Goal: Task Accomplishment & Management: Manage account settings

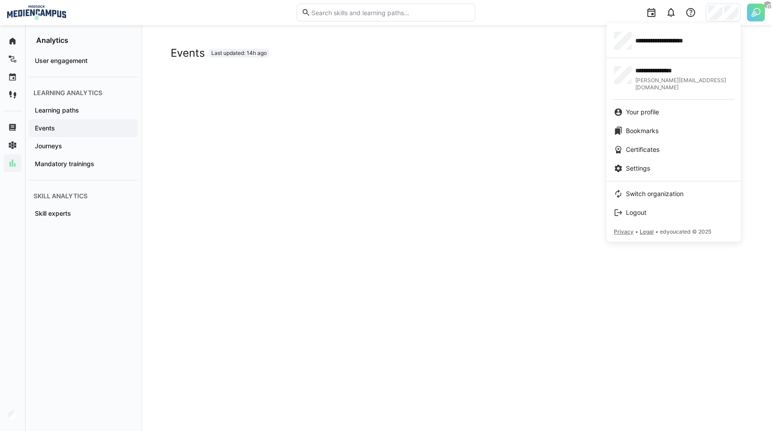
click at [749, 15] on div at bounding box center [386, 215] width 772 height 431
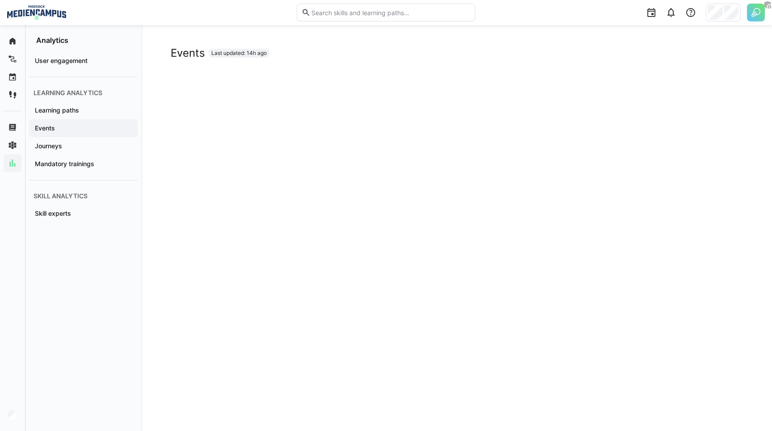
click at [749, 15] on img at bounding box center [756, 13] width 18 height 18
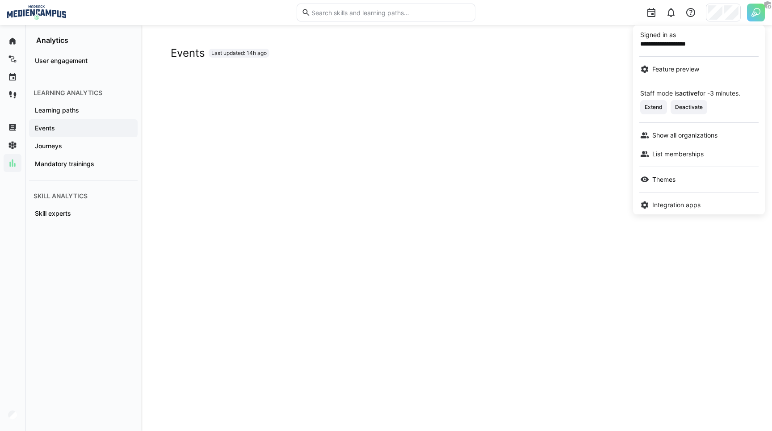
click at [750, 11] on div at bounding box center [386, 215] width 772 height 431
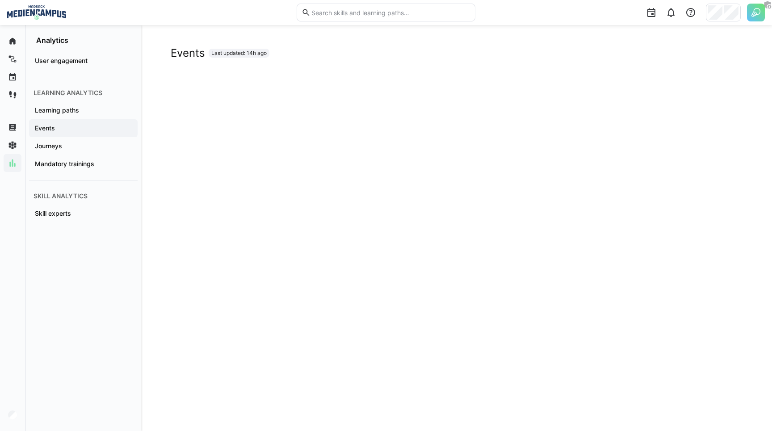
click at [755, 11] on img at bounding box center [756, 13] width 18 height 18
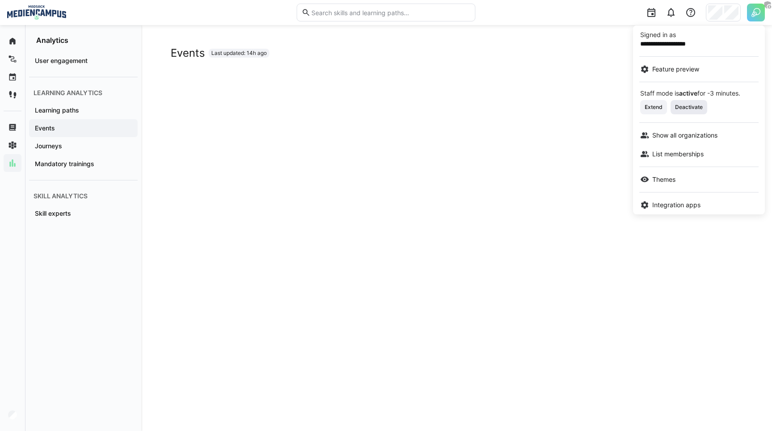
click at [691, 100] on span "Deactivate" at bounding box center [689, 107] width 37 height 14
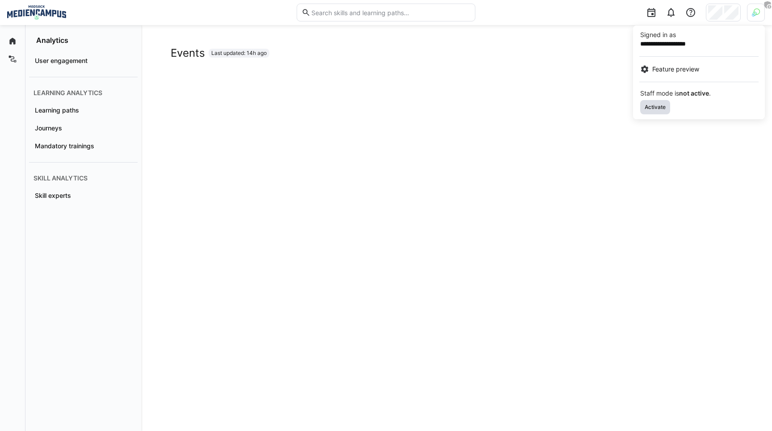
click at [653, 104] on span "Activate" at bounding box center [655, 107] width 23 height 7
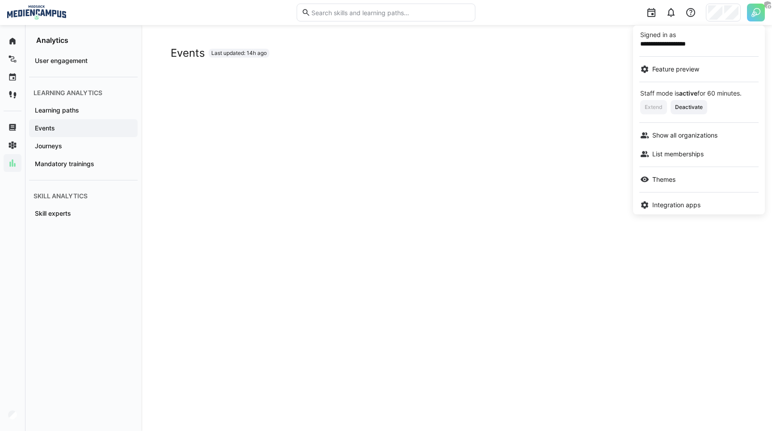
click at [718, 24] on div "**********" at bounding box center [699, 119] width 132 height 191
click at [720, 12] on div at bounding box center [386, 215] width 772 height 431
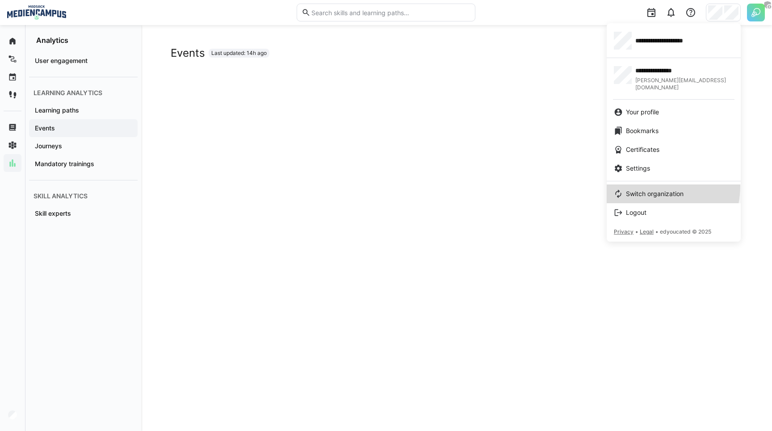
click at [642, 185] on link "Switch organization" at bounding box center [674, 194] width 134 height 19
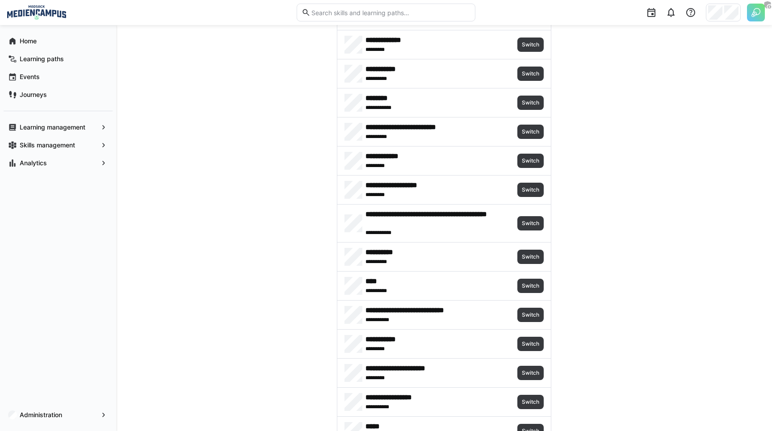
scroll to position [400, 0]
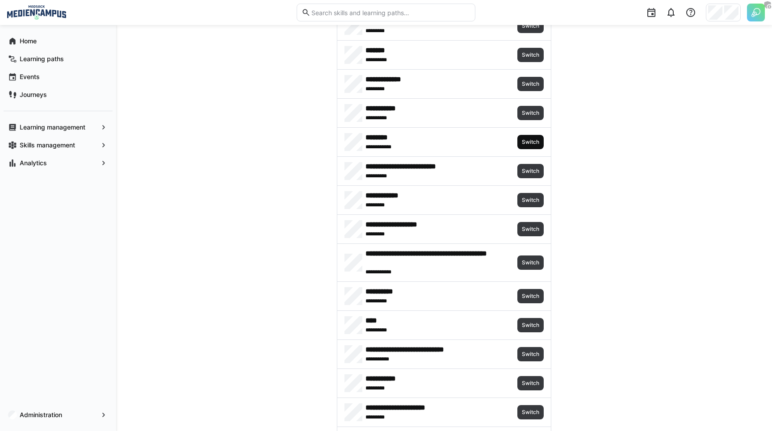
click at [528, 143] on span "Switch" at bounding box center [530, 142] width 19 height 7
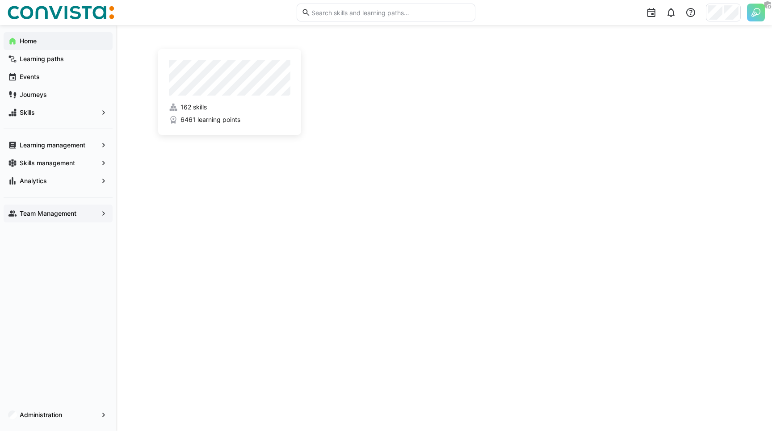
click at [0, 0] on app-navigation-label "Team Management" at bounding box center [0, 0] width 0 height 0
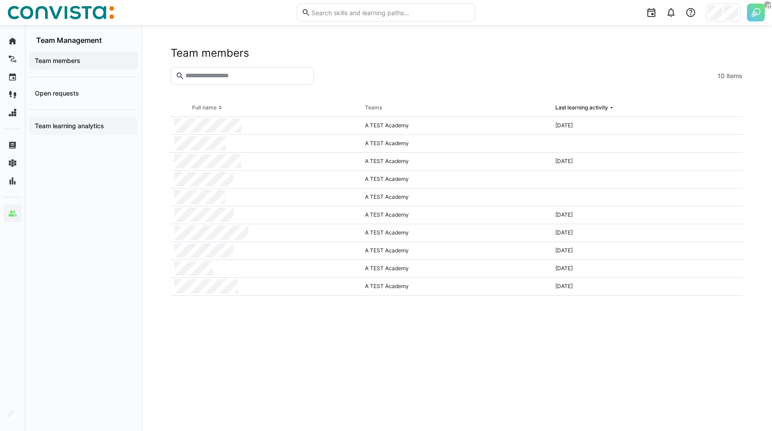
click at [0, 0] on app-navigation-label "Team learning analytics" at bounding box center [0, 0] width 0 height 0
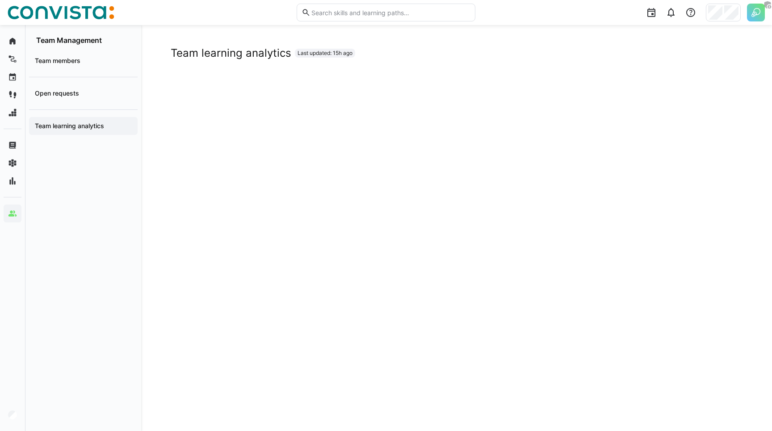
click at [752, 18] on img at bounding box center [756, 13] width 18 height 18
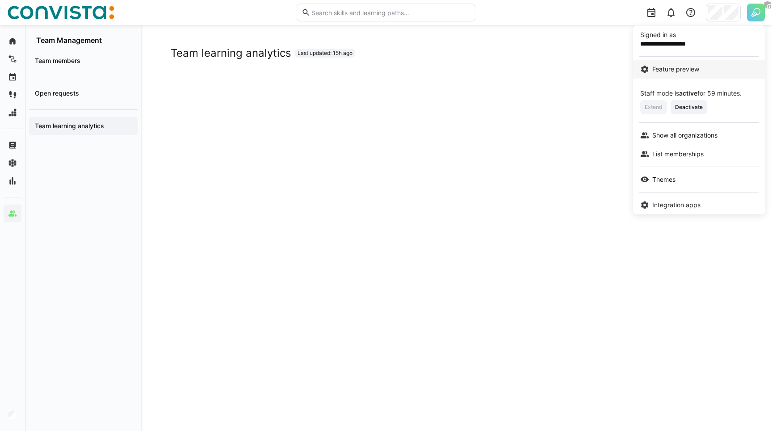
click at [699, 66] on span "Feature preview" at bounding box center [675, 69] width 47 height 9
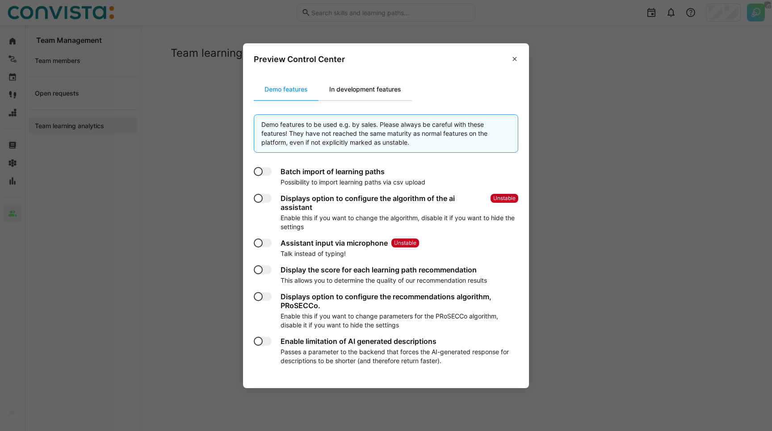
click at [371, 88] on div "In development features" at bounding box center [365, 89] width 93 height 21
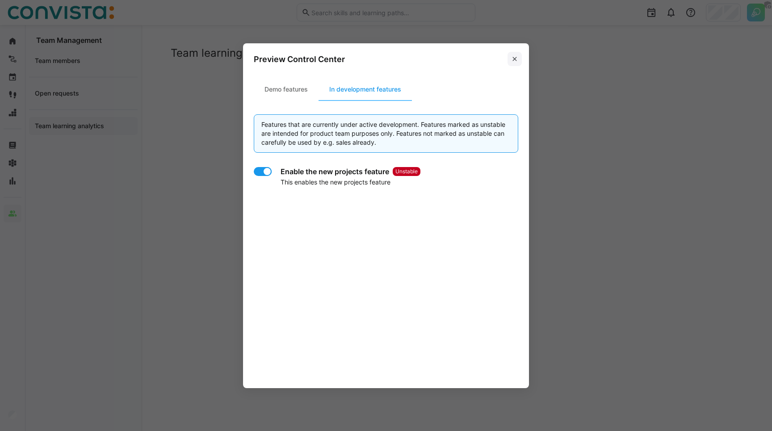
click at [514, 60] on eds-icon at bounding box center [514, 58] width 7 height 7
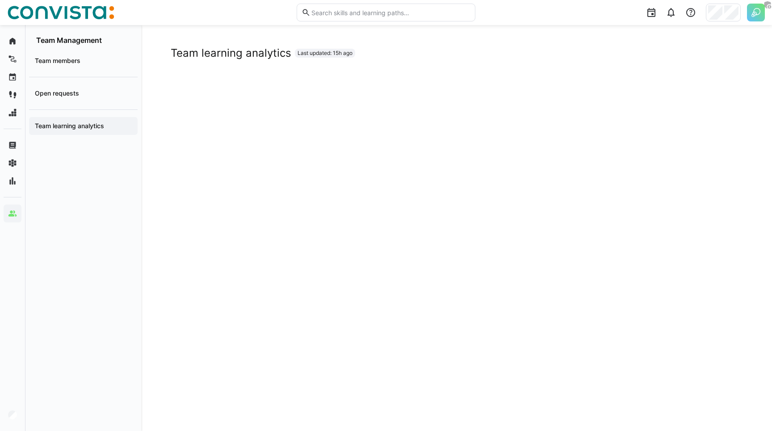
click at [57, 177] on div "Team members Open requests Team learning analytics" at bounding box center [83, 238] width 116 height 386
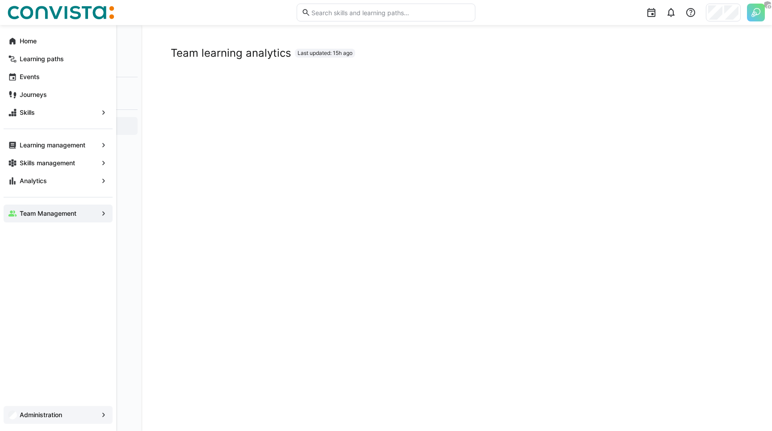
click at [0, 0] on app-navigation-label "Administration" at bounding box center [0, 0] width 0 height 0
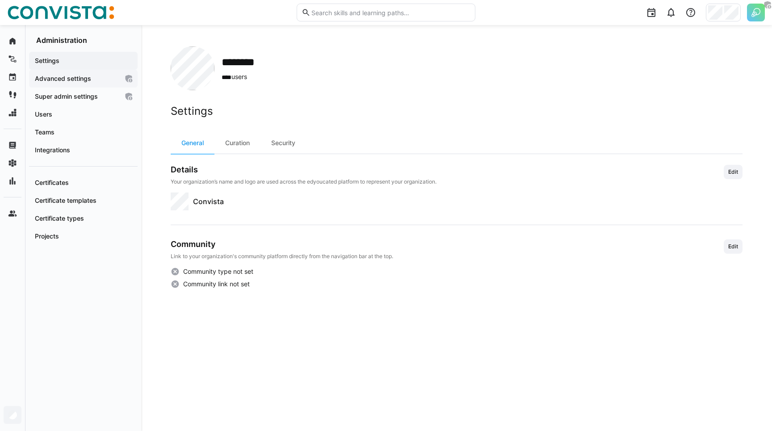
click at [93, 78] on span "Advanced settings" at bounding box center [76, 78] width 85 height 9
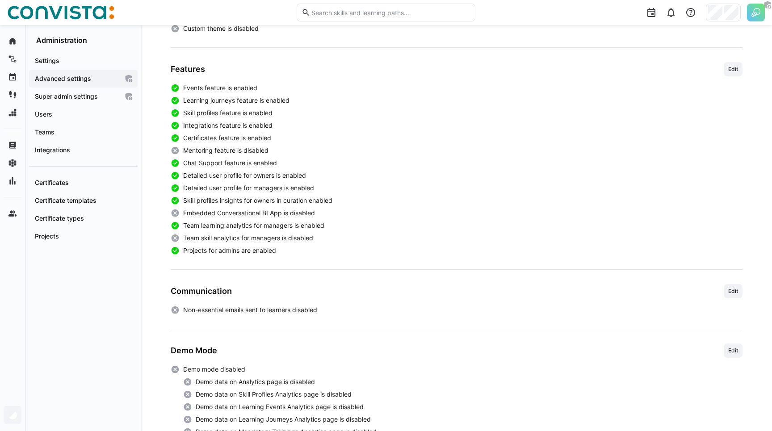
scroll to position [199, 0]
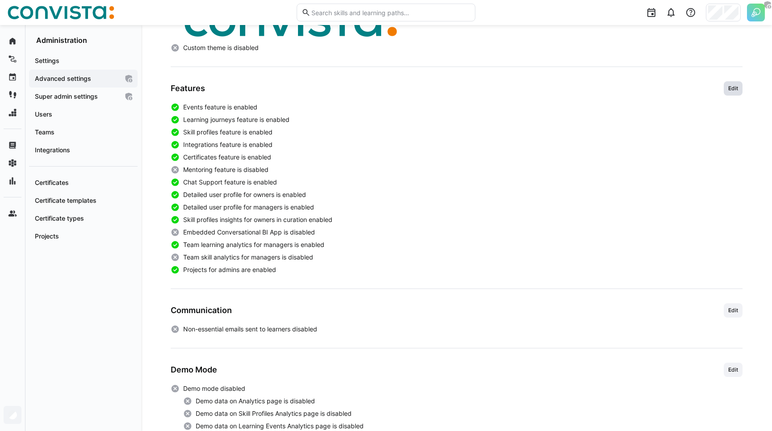
click at [733, 84] on span "Edit" at bounding box center [733, 88] width 19 height 14
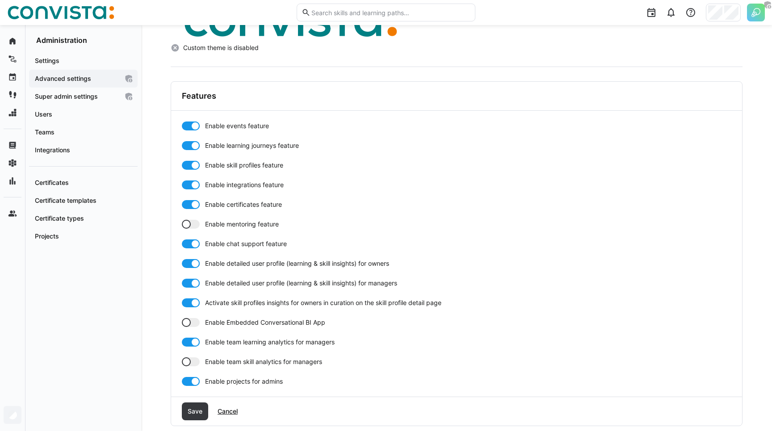
click at [241, 360] on span "Enable team skill analytics for managers" at bounding box center [263, 361] width 117 height 9
click at [198, 411] on span "Save" at bounding box center [194, 411] width 17 height 9
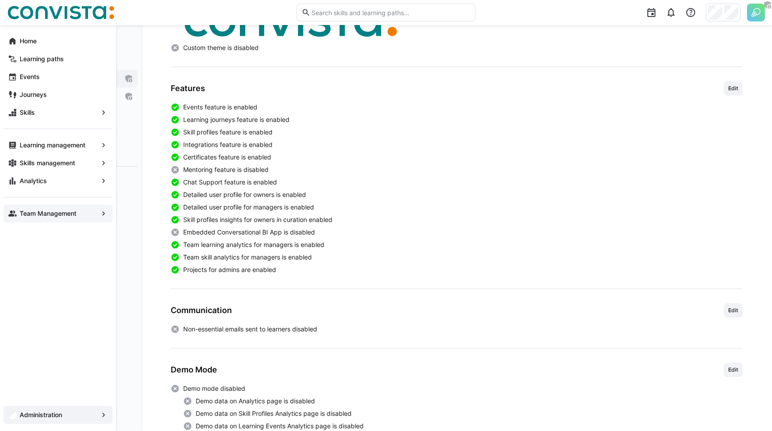
click at [13, 216] on eds-icon at bounding box center [12, 213] width 9 height 9
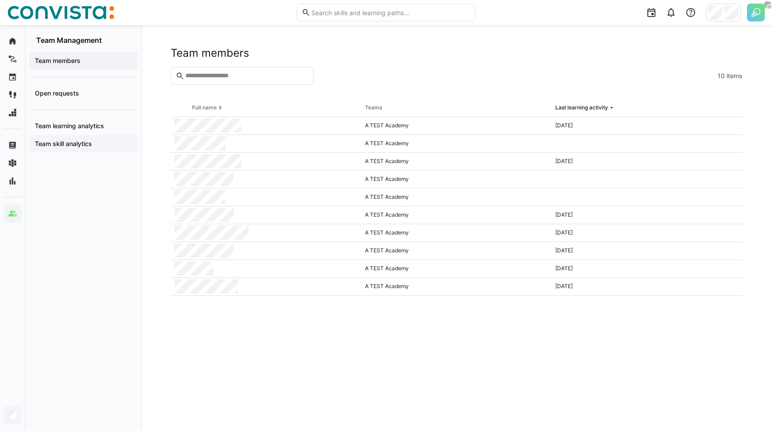
click at [0, 0] on app-navigation-label "Team skill analytics" at bounding box center [0, 0] width 0 height 0
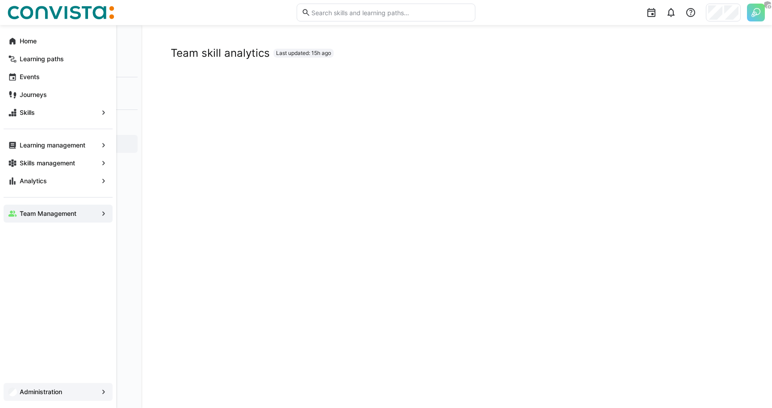
click at [0, 0] on app-navigation-label "Administration" at bounding box center [0, 0] width 0 height 0
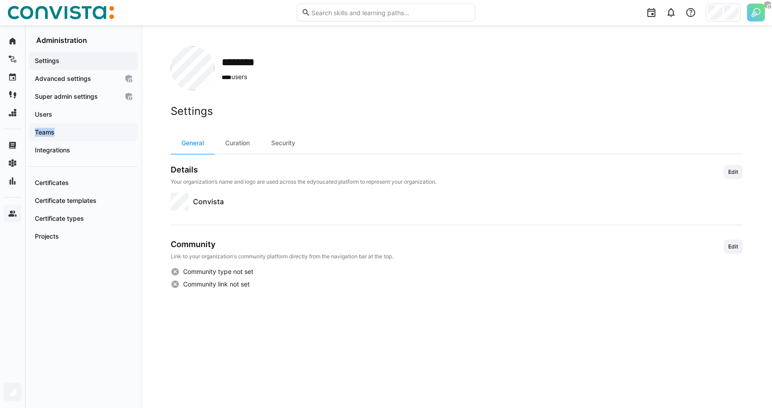
click at [72, 128] on span "Teams" at bounding box center [84, 132] width 100 height 9
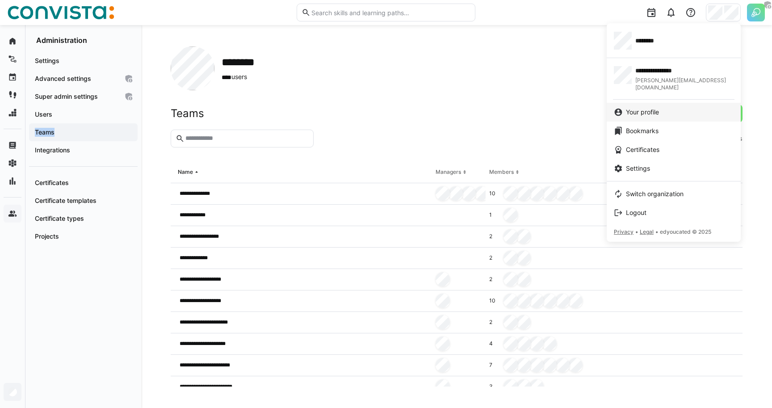
click at [638, 108] on span "Your profile" at bounding box center [642, 112] width 33 height 9
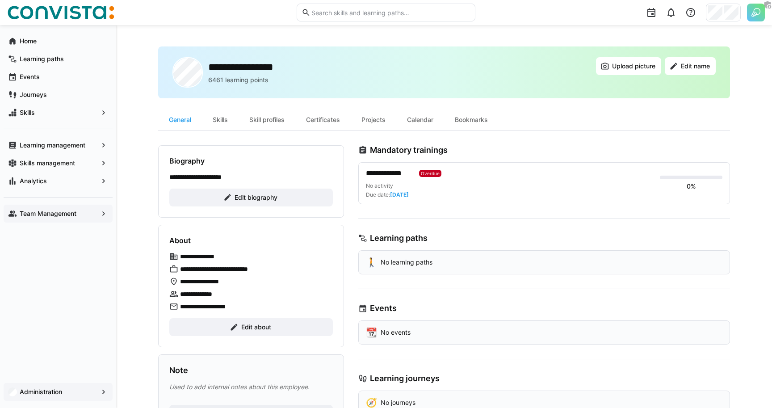
click at [212, 293] on p "**********" at bounding box center [205, 294] width 51 height 9
click at [44, 175] on div "Analytics" at bounding box center [58, 181] width 109 height 18
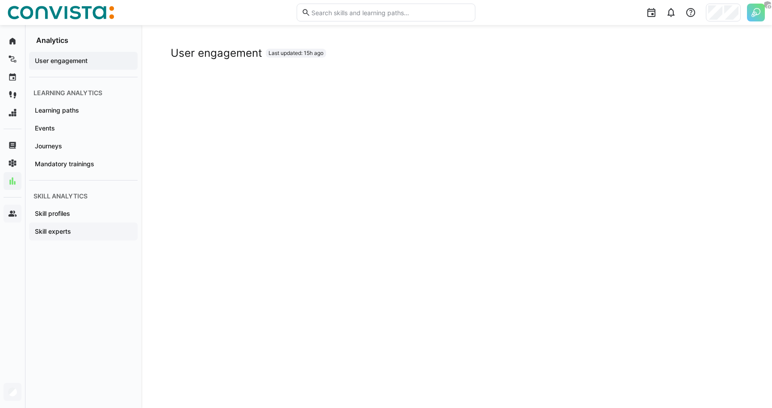
click at [65, 235] on span "Skill experts" at bounding box center [84, 231] width 100 height 9
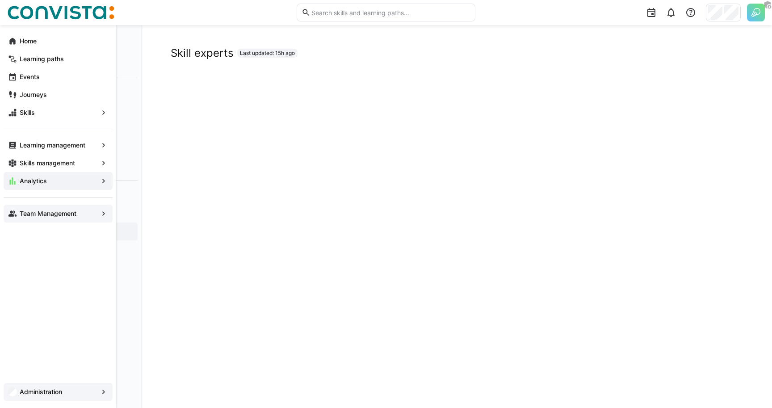
click at [27, 217] on span "Team Management" at bounding box center [58, 213] width 80 height 9
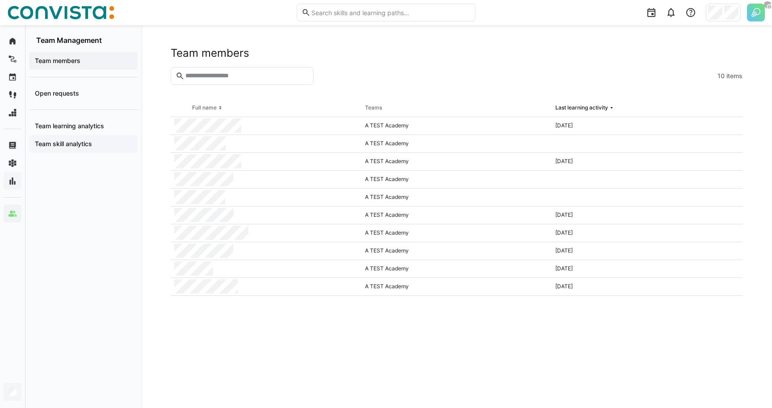
click at [0, 0] on app-navigation-label "Team skill analytics" at bounding box center [0, 0] width 0 height 0
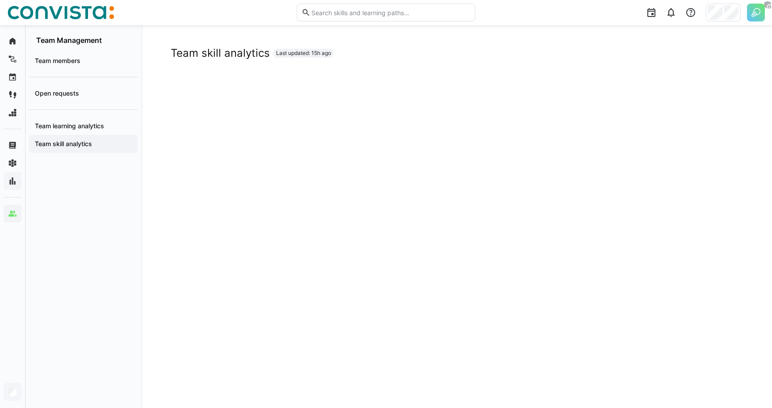
click at [424, 57] on div "Team skill analytics Last updated: 15h ago" at bounding box center [457, 52] width 572 height 13
click at [410, 56] on div "Team skill analytics Last updated: 15h ago" at bounding box center [457, 52] width 572 height 13
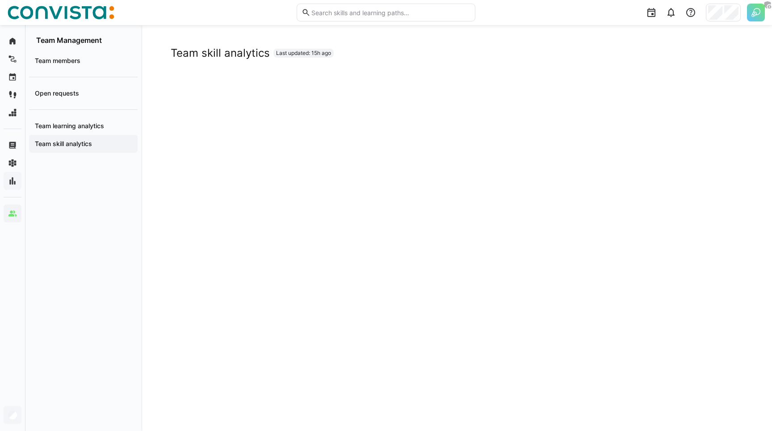
click at [686, 63] on app-embedded-dashboard "Team skill analytics Last updated: 15h ago" at bounding box center [457, 258] width 572 height 425
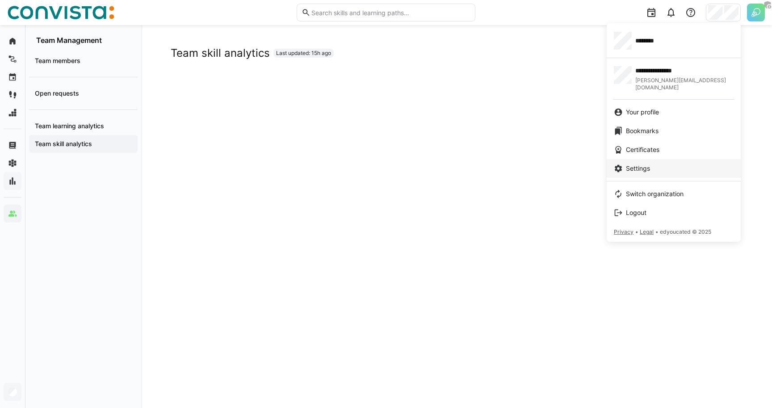
click at [626, 164] on div "Settings" at bounding box center [674, 168] width 120 height 9
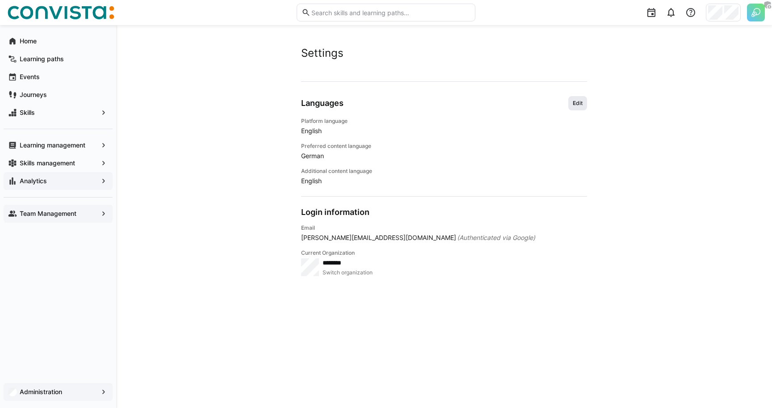
click at [585, 101] on span "Edit" at bounding box center [577, 103] width 19 height 14
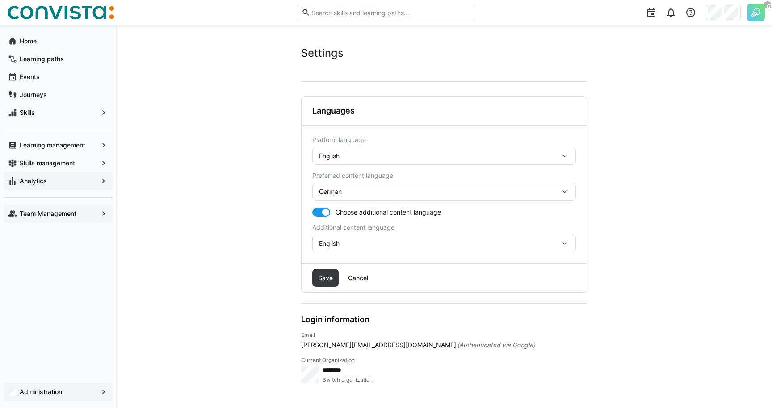
click at [344, 156] on div "English" at bounding box center [439, 156] width 241 height 8
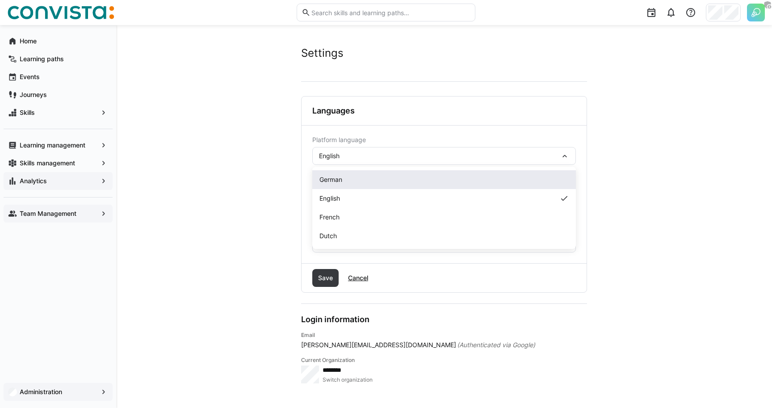
click at [340, 181] on span "German" at bounding box center [330, 179] width 23 height 9
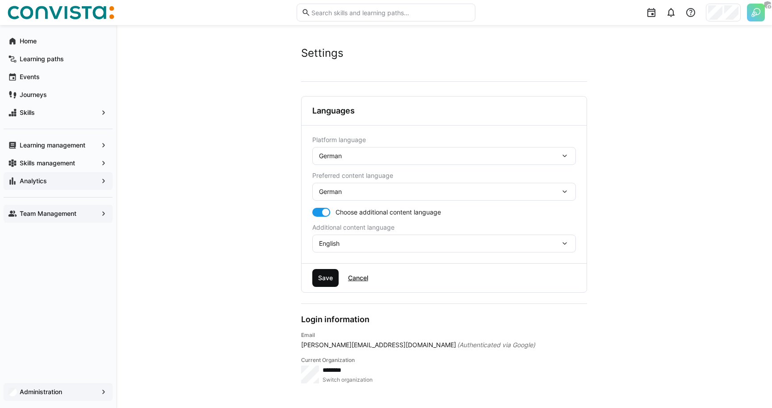
click at [324, 282] on span "Save" at bounding box center [325, 277] width 17 height 9
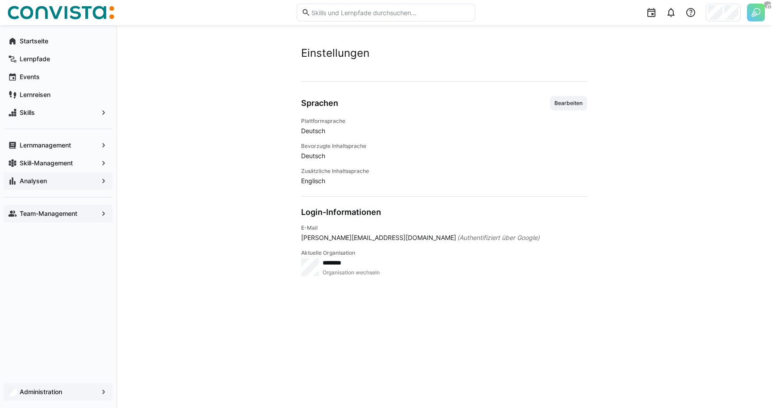
click at [62, 209] on span "Team-Management" at bounding box center [58, 213] width 80 height 9
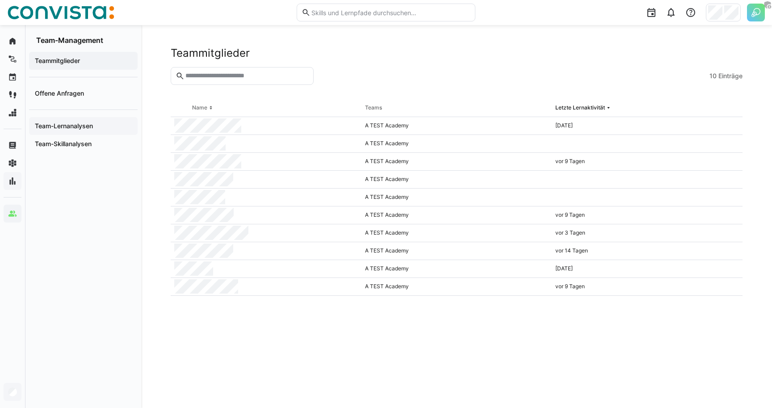
click at [0, 0] on app-navigation-label "Team-Lernanalysen" at bounding box center [0, 0] width 0 height 0
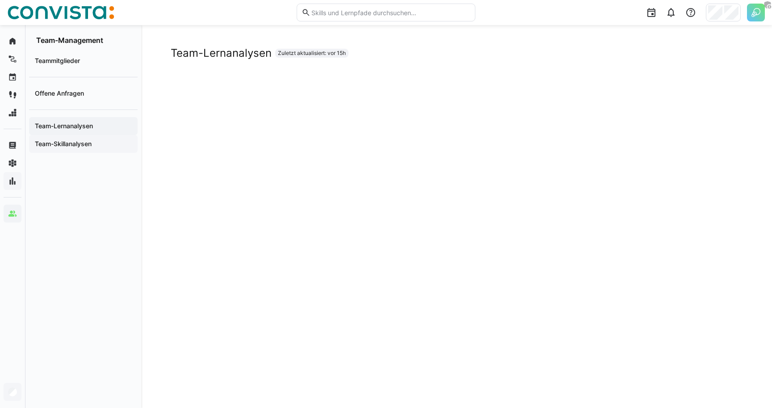
click at [0, 0] on app-navigation-label "Team-Skillanalysen" at bounding box center [0, 0] width 0 height 0
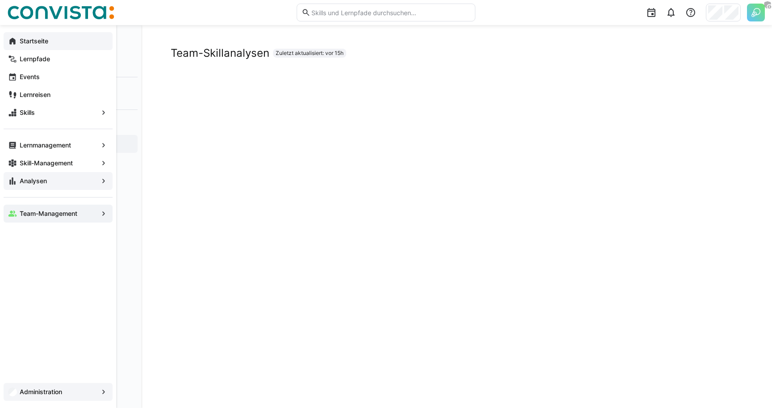
click at [0, 0] on app-navigation-label "Startseite" at bounding box center [0, 0] width 0 height 0
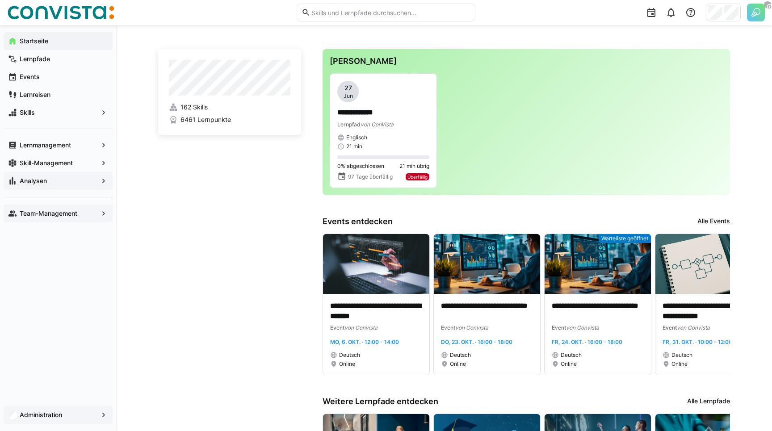
click at [148, 253] on div "**********" at bounding box center [444, 309] width 656 height 569
click at [0, 0] on app-navigation-label "Lernmanagement" at bounding box center [0, 0] width 0 height 0
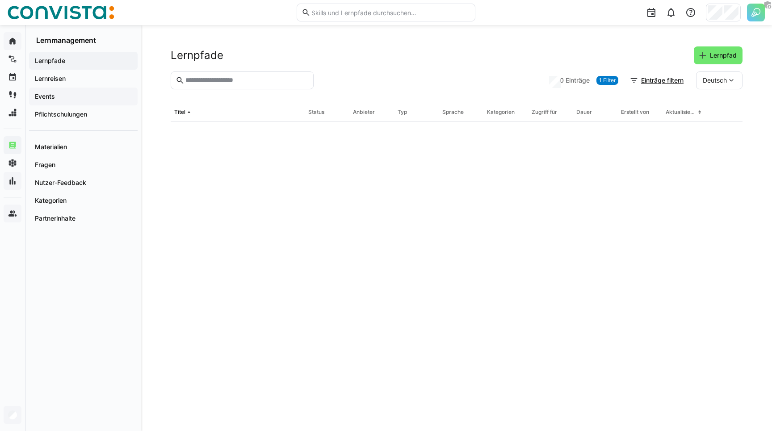
click at [62, 99] on span "Events" at bounding box center [84, 96] width 100 height 9
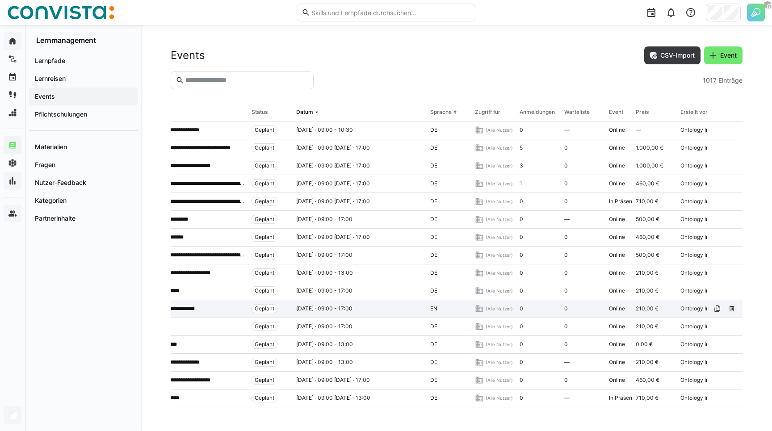
scroll to position [98, 57]
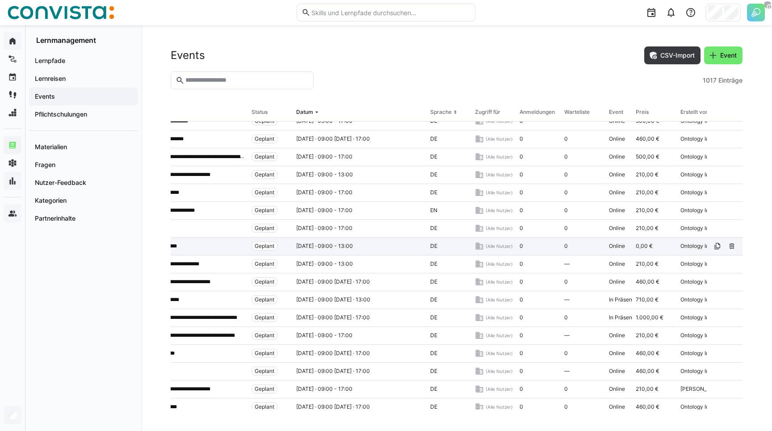
click at [218, 253] on div "**********" at bounding box center [181, 247] width 134 height 18
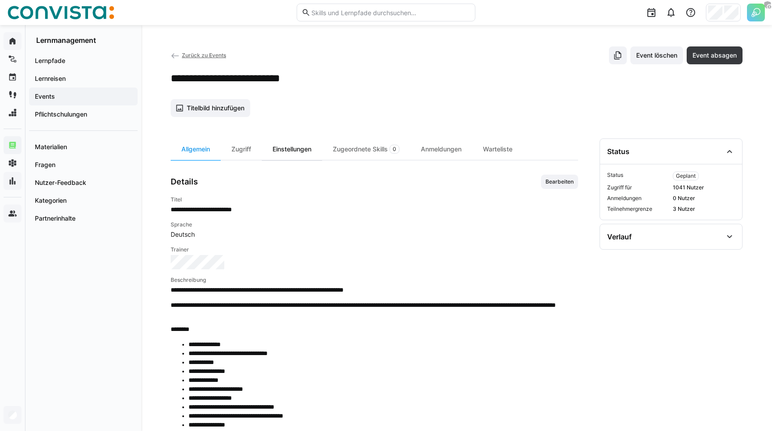
click at [304, 147] on div "Einstellungen" at bounding box center [292, 149] width 60 height 21
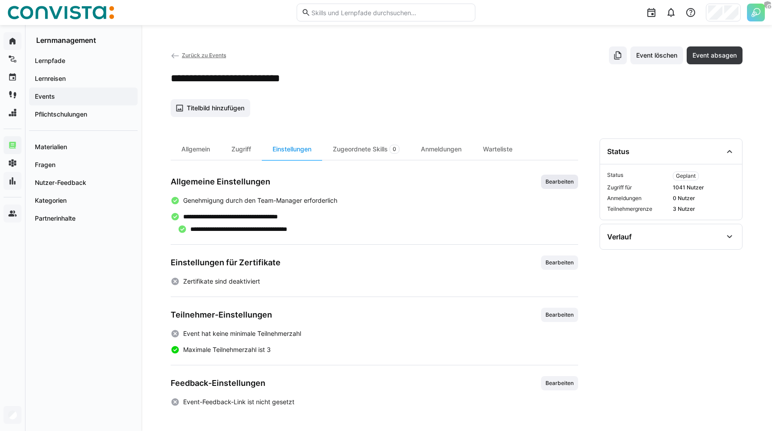
click at [562, 183] on span "Bearbeiten" at bounding box center [560, 181] width 30 height 7
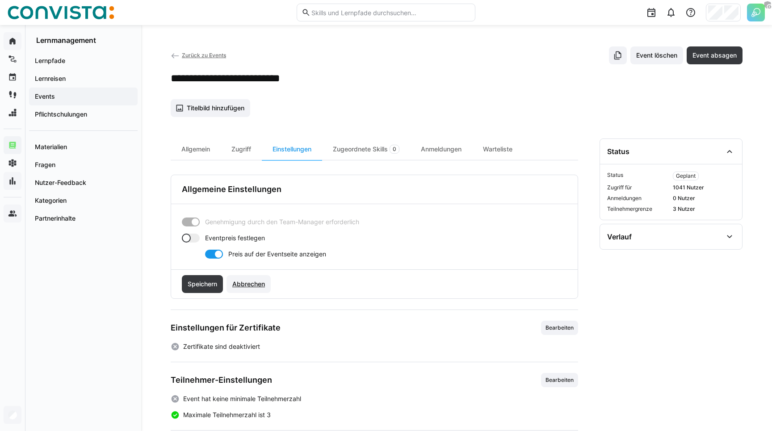
click at [260, 280] on span "Abbrechen" at bounding box center [248, 284] width 35 height 9
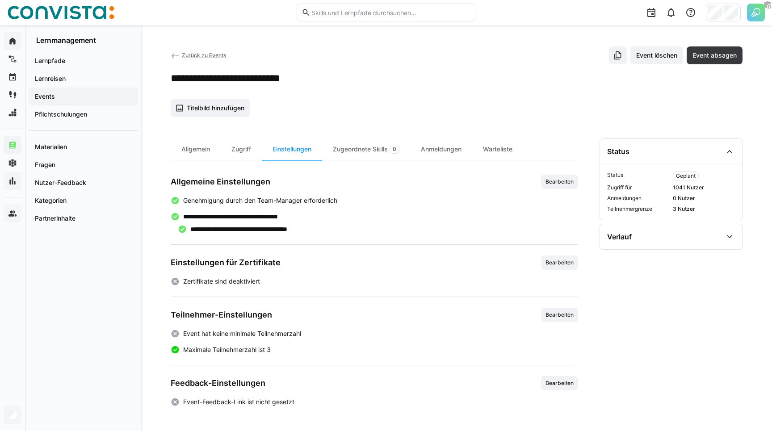
click at [264, 102] on app-add-entity-cover-image-button "Titelbild hinzufügen" at bounding box center [457, 108] width 572 height 18
click at [261, 58] on div "Zurück zu Events Event löschen Event absagen" at bounding box center [457, 55] width 572 height 18
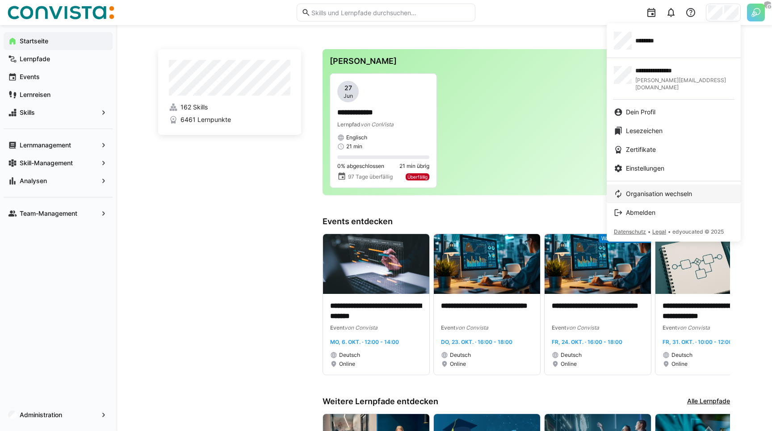
click at [647, 189] on span "Organisation wechseln" at bounding box center [659, 193] width 66 height 9
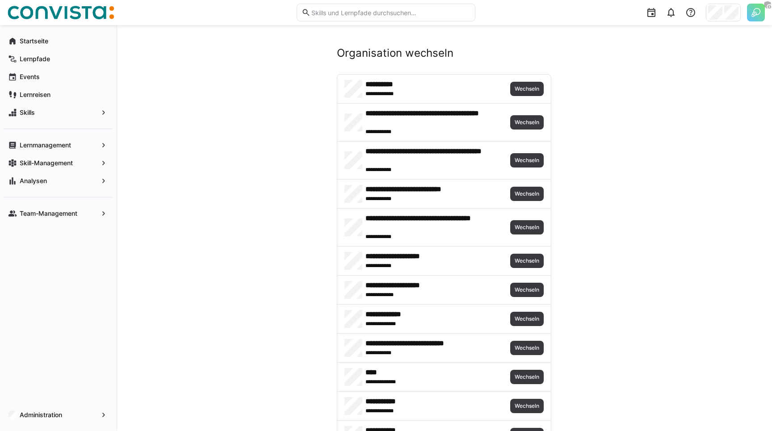
scroll to position [514, 0]
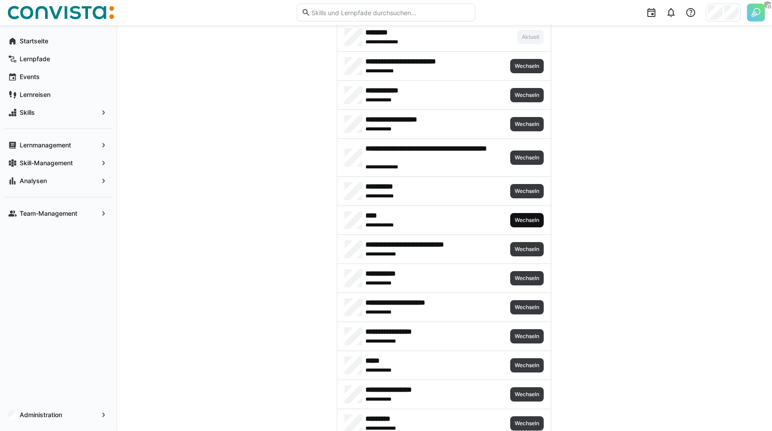
click at [535, 218] on span "Wechseln" at bounding box center [527, 220] width 26 height 7
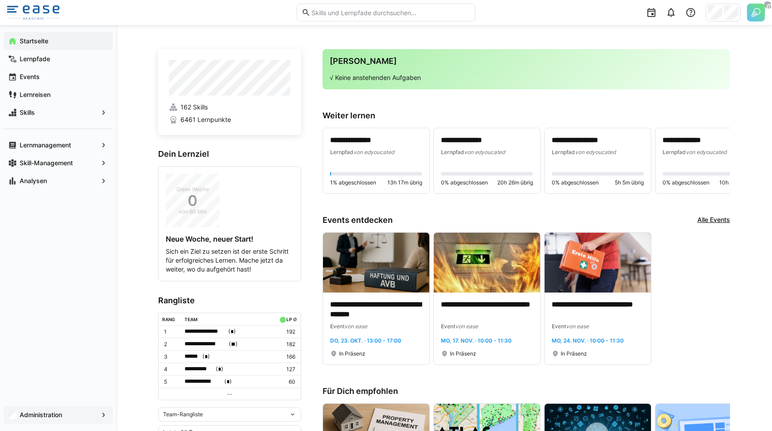
click at [0, 0] on app-navigation-label "Administration" at bounding box center [0, 0] width 0 height 0
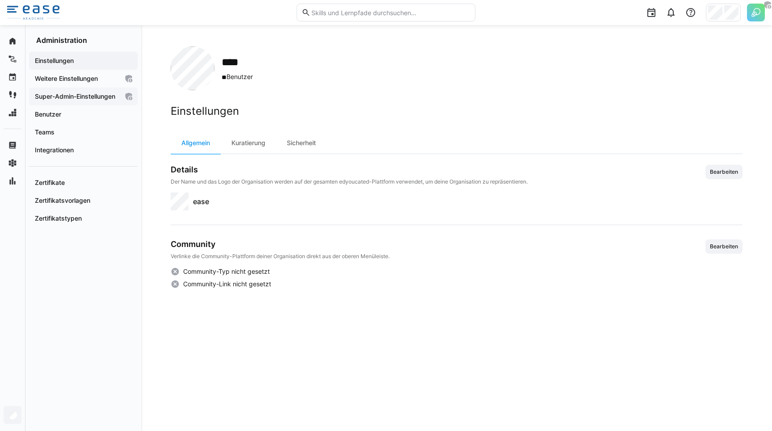
click at [79, 101] on span "Super-Admin-Einstellungen" at bounding box center [76, 96] width 85 height 9
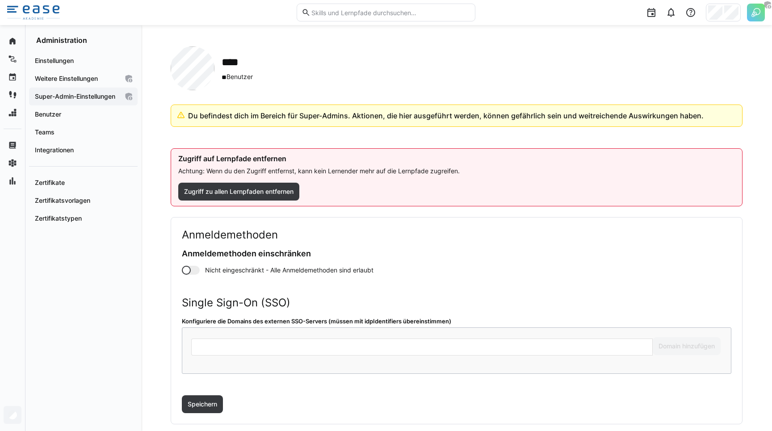
click at [199, 114] on p "Du befindest dich im Bereich für Super-Admins. Aktionen, die hier ausgeführt we…" at bounding box center [461, 115] width 547 height 11
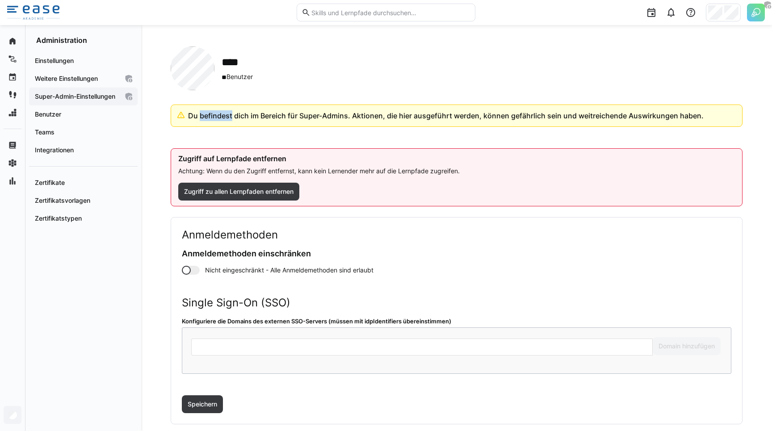
click at [199, 114] on p "Du befindest dich im Bereich für Super-Admins. Aktionen, die hier ausgeführt we…" at bounding box center [461, 115] width 547 height 11
click at [188, 117] on p "Du befindest dich im Bereich für Super-Admins. Aktionen, die hier ausgeführt we…" at bounding box center [461, 115] width 547 height 11
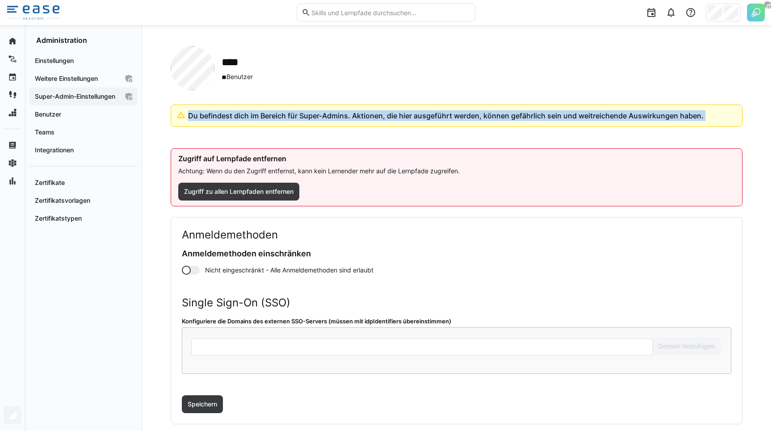
click at [263, 130] on div "Du befindest dich im Bereich für Super-Admins. Aktionen, die hier ausgeführt we…" at bounding box center [457, 265] width 572 height 320
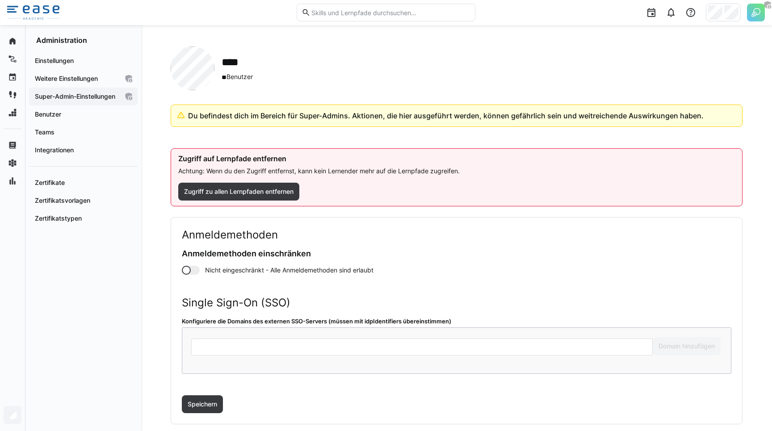
click at [302, 61] on div "**** ** Benutzer" at bounding box center [457, 68] width 572 height 44
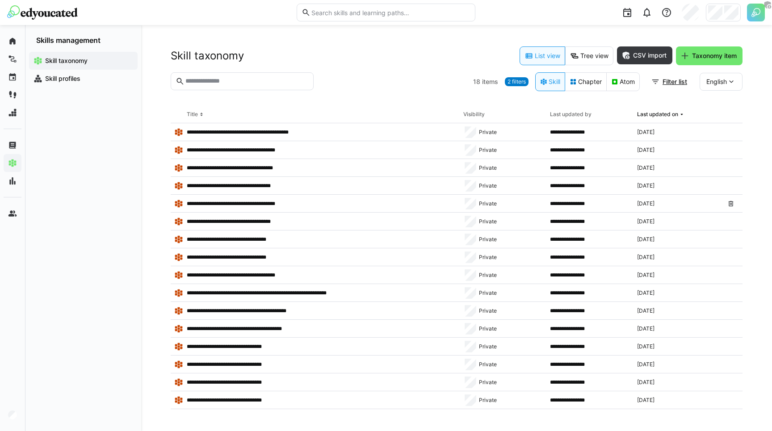
scroll to position [35, 0]
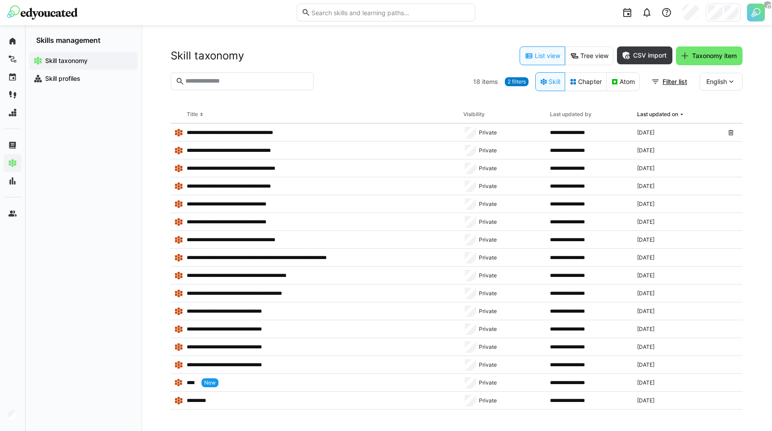
click at [262, 48] on div "Skill taxonomy List view Tree view CSV import Taxonomy item" at bounding box center [457, 55] width 572 height 19
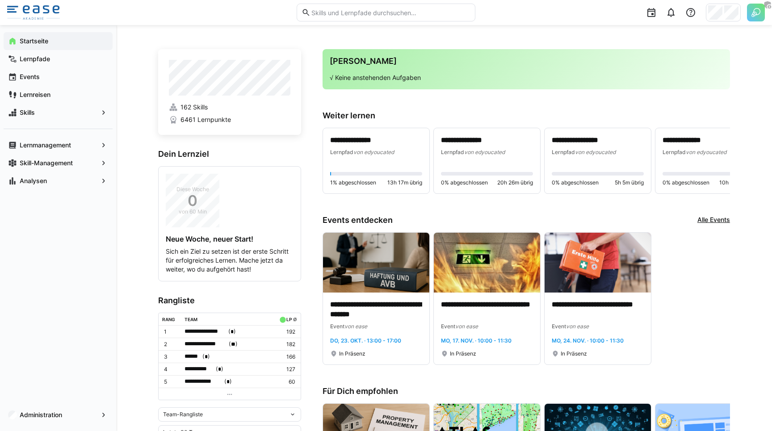
click at [126, 97] on div "**********" at bounding box center [444, 388] width 656 height 726
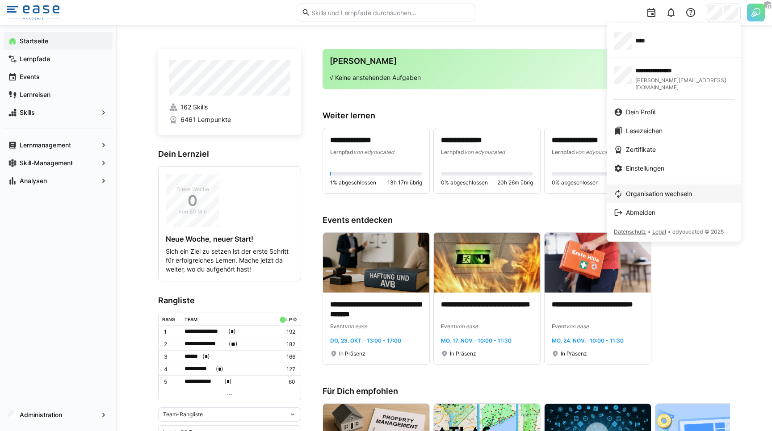
click at [657, 189] on span "Organisation wechseln" at bounding box center [659, 193] width 66 height 9
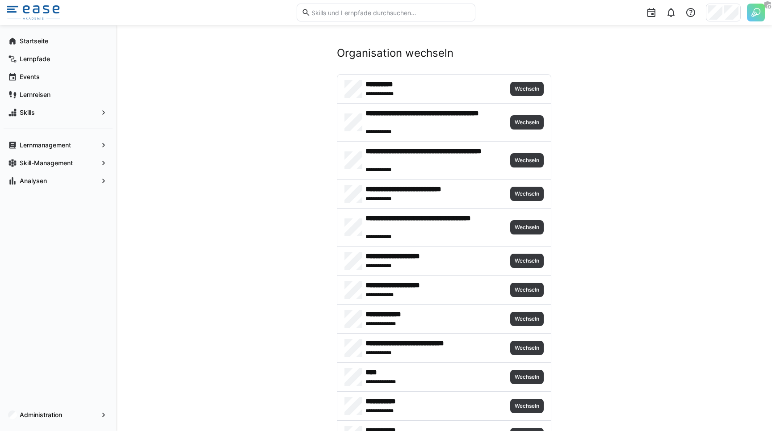
scroll to position [302, 0]
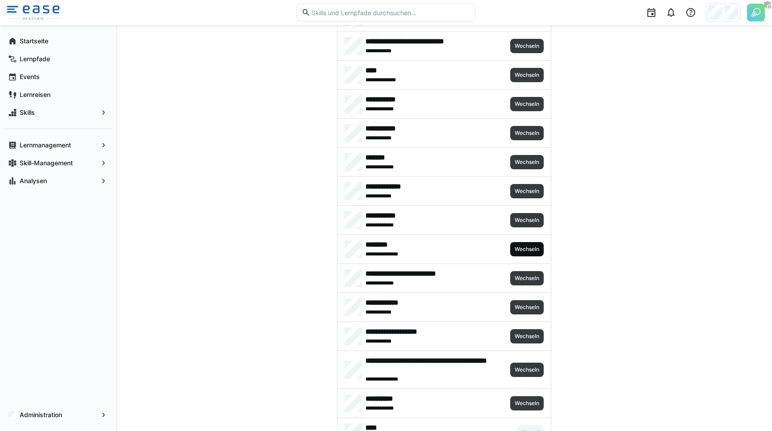
click at [531, 249] on span "Wechseln" at bounding box center [527, 249] width 26 height 7
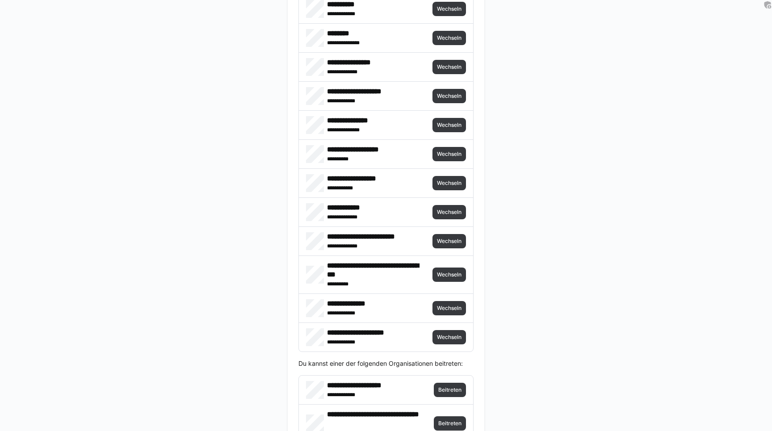
scroll to position [2173, 0]
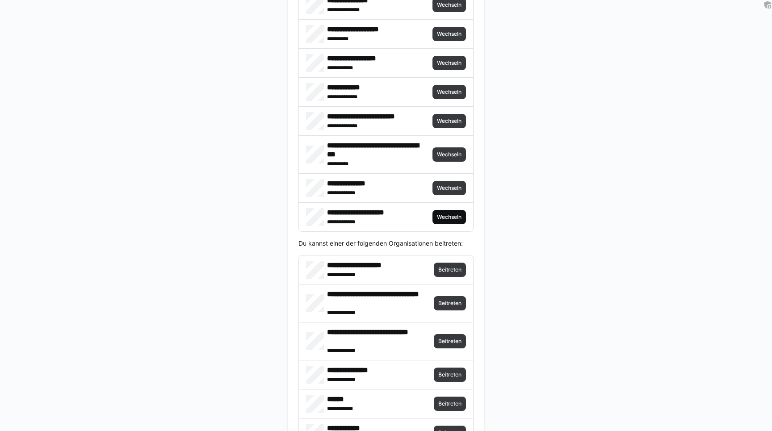
click at [443, 212] on span "Wechseln" at bounding box center [449, 217] width 34 height 14
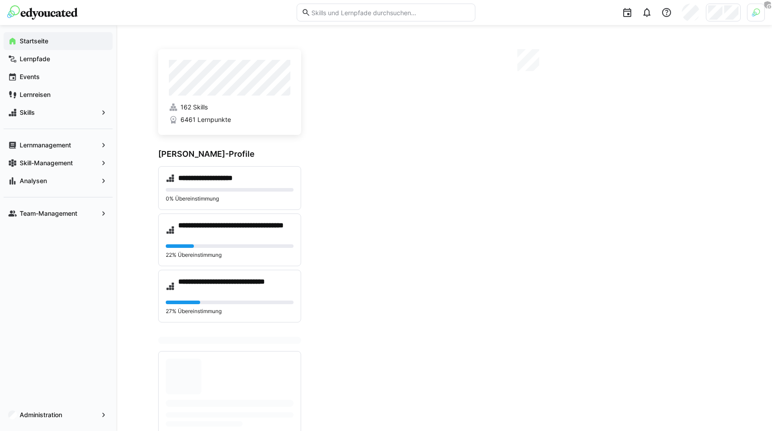
click at [71, 315] on div "Startseite Lernpfade Events Lernreisen Skills Lernmanagement Skill-Management A…" at bounding box center [58, 228] width 116 height 406
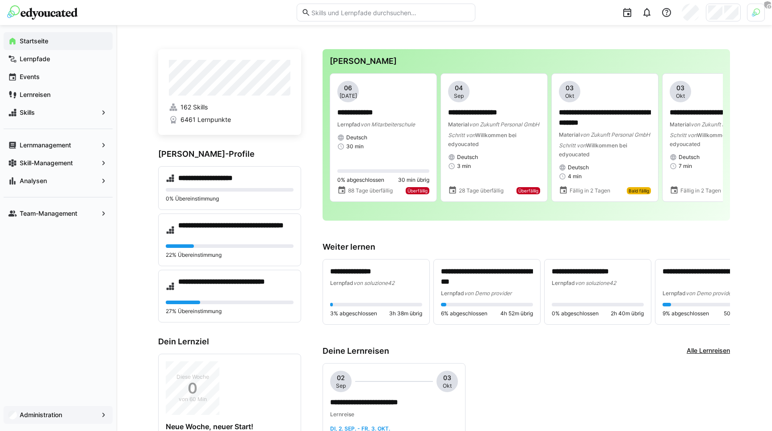
click at [35, 409] on div "Administration" at bounding box center [58, 415] width 109 height 18
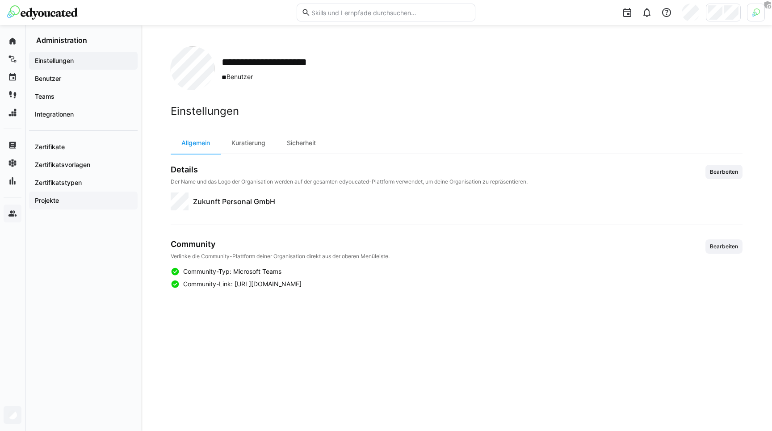
click at [69, 206] on div "Projekte" at bounding box center [83, 201] width 109 height 18
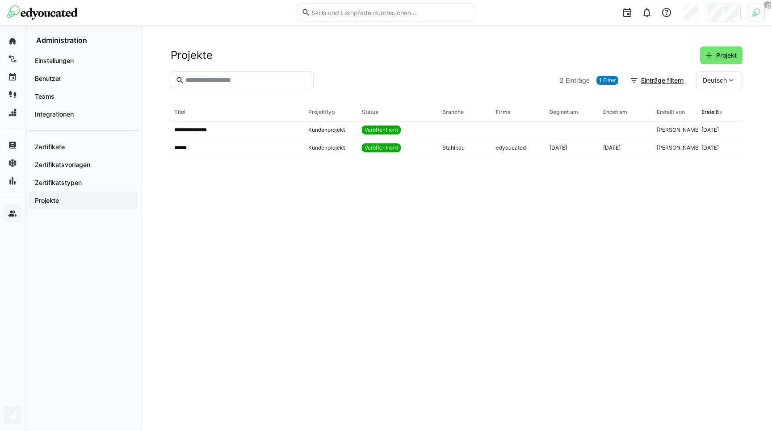
click at [367, 180] on eds-table "**********" at bounding box center [457, 257] width 572 height 306
click at [260, 148] on app-table-first-column "******" at bounding box center [237, 147] width 127 height 7
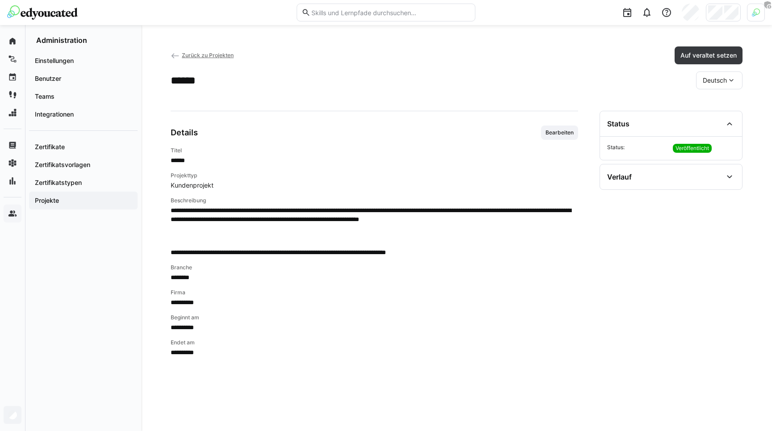
click at [223, 57] on span "Zurück zu Projekten" at bounding box center [208, 55] width 52 height 7
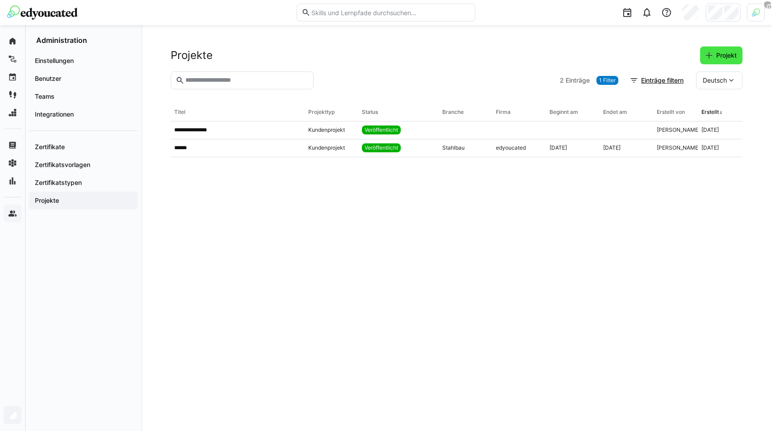
click at [719, 50] on span "Projekt" at bounding box center [721, 55] width 42 height 18
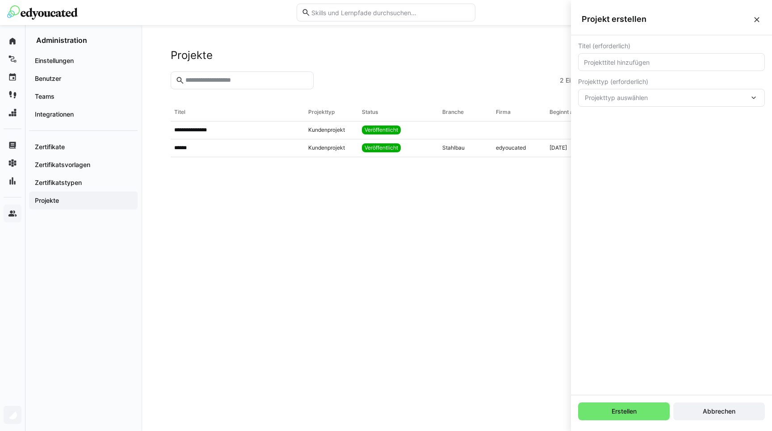
click at [649, 156] on div "Titel (erforderlich) Projekttyp (erforderlich) Projekttyp auswählen" at bounding box center [671, 215] width 201 height 360
click at [639, 99] on span "Projekttyp auswählen" at bounding box center [667, 97] width 164 height 9
click at [655, 175] on div "Titel (erforderlich) Projekttyp (erforderlich) Projekttyp auswählen Projekttyp …" at bounding box center [671, 215] width 201 height 360
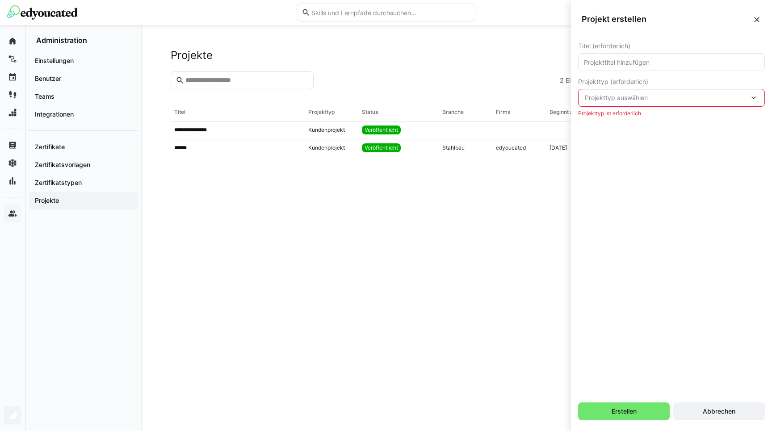
click at [755, 18] on eds-icon at bounding box center [756, 19] width 9 height 9
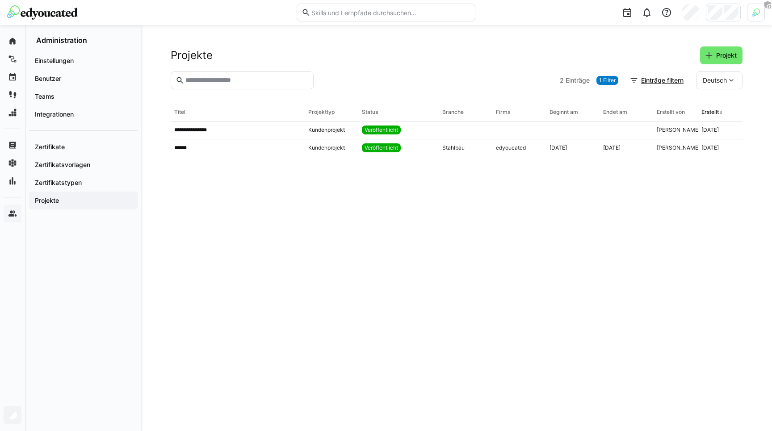
click at [634, 304] on eds-table "**********" at bounding box center [457, 257] width 572 height 306
click at [0, 0] on app-navigation-label "Zertifikatstypen" at bounding box center [0, 0] width 0 height 0
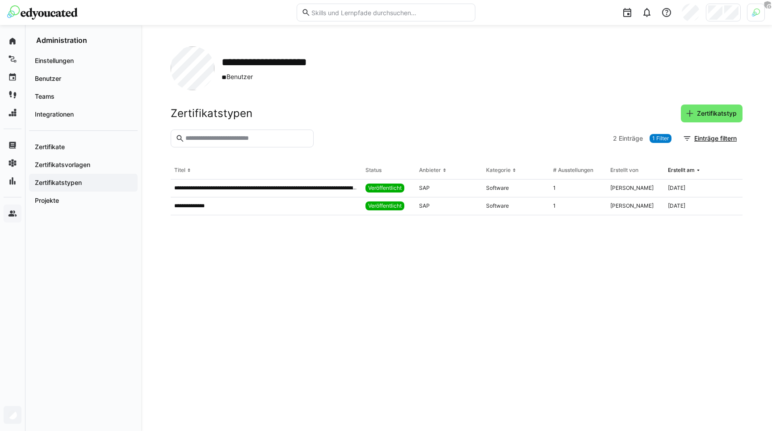
click at [723, 14] on div at bounding box center [723, 13] width 35 height 18
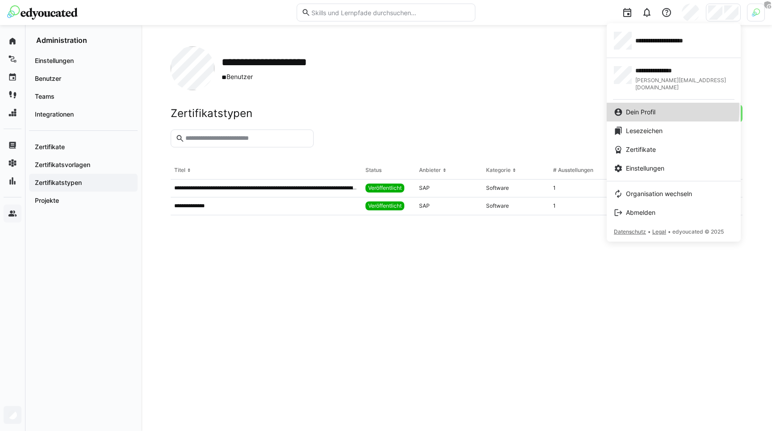
click at [647, 108] on span "Dein Profil" at bounding box center [640, 112] width 29 height 9
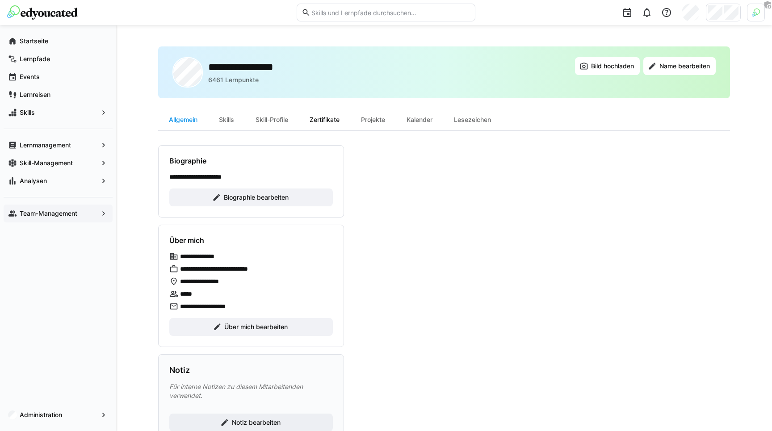
click at [321, 120] on div "Zertifikate" at bounding box center [324, 119] width 51 height 21
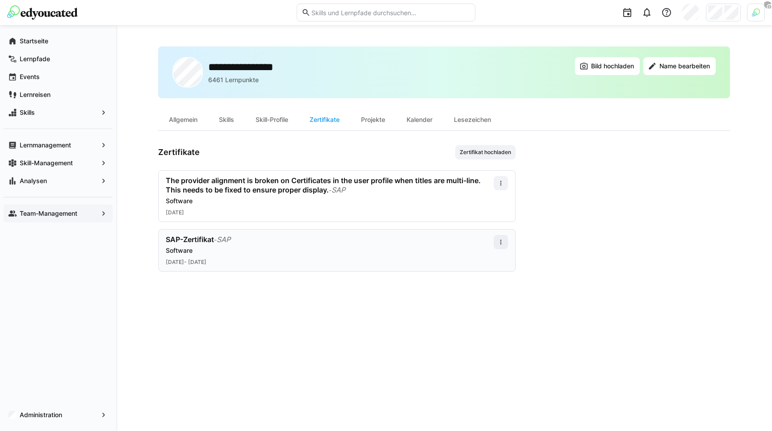
click at [378, 248] on div "Software" at bounding box center [330, 250] width 328 height 9
click at [500, 244] on eds-icon at bounding box center [500, 242] width 7 height 7
click at [479, 281] on div "Bearbeiten" at bounding box center [484, 280] width 36 height 7
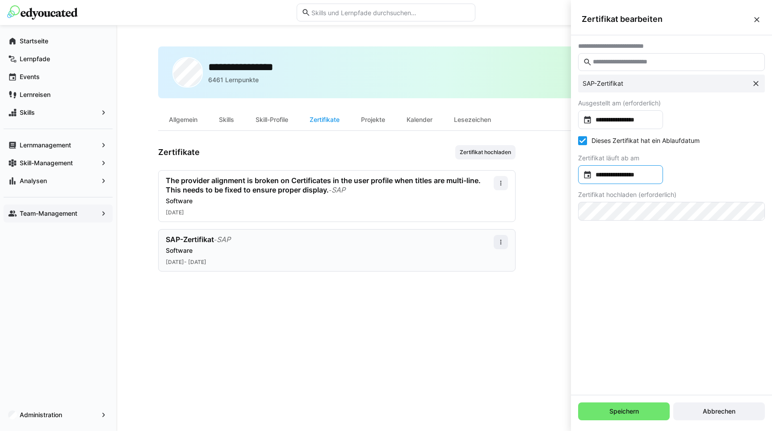
click at [603, 171] on input "**********" at bounding box center [625, 174] width 66 height 9
click at [722, 161] on div at bounding box center [386, 215] width 772 height 431
click at [711, 413] on span "Abbrechen" at bounding box center [718, 411] width 35 height 9
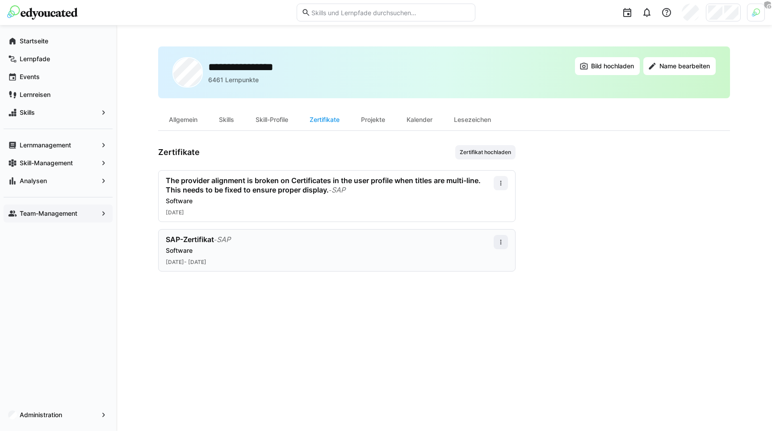
click at [284, 285] on div "**********" at bounding box center [444, 227] width 572 height 363
click at [277, 301] on div "**********" at bounding box center [444, 227] width 572 height 363
click at [568, 301] on div "**********" at bounding box center [444, 227] width 572 height 363
click at [486, 150] on span "Zertifikat hochladen" at bounding box center [485, 152] width 53 height 7
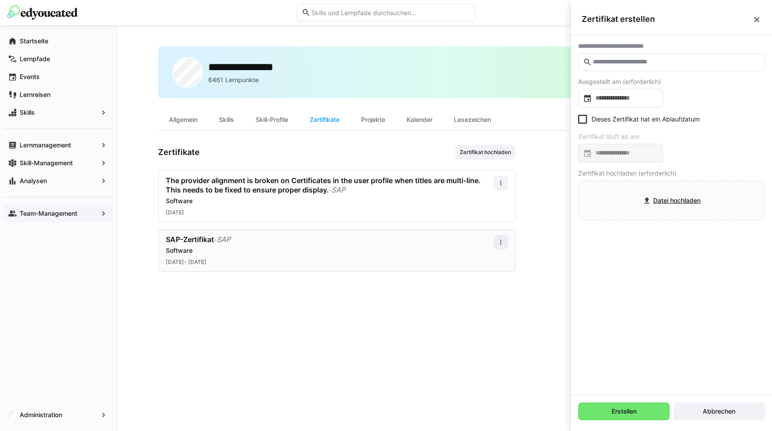
click at [609, 65] on input "text" at bounding box center [676, 62] width 168 height 8
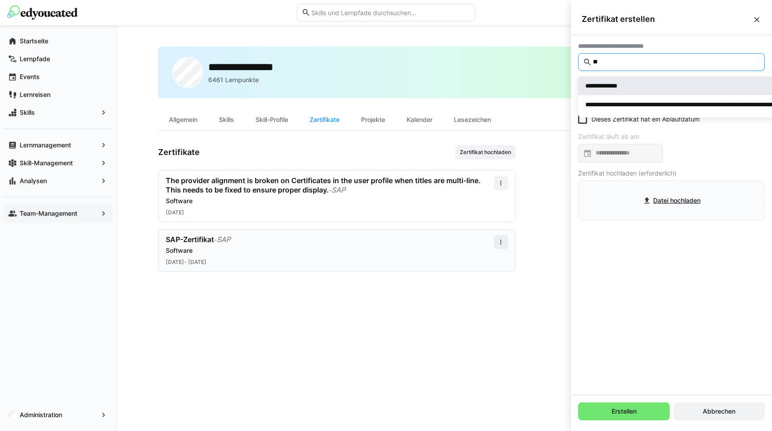
type input "**"
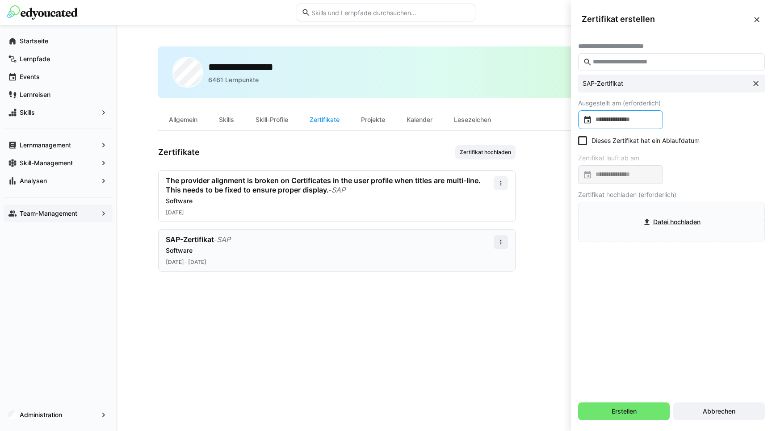
click at [607, 123] on input at bounding box center [625, 119] width 66 height 9
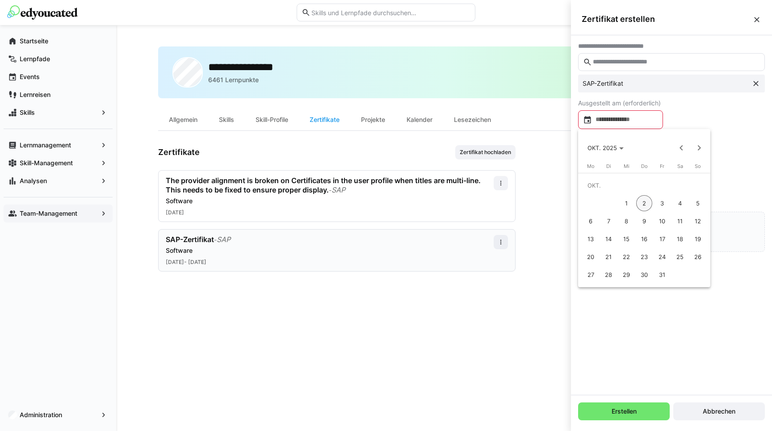
click at [630, 204] on span "1" at bounding box center [626, 203] width 16 height 16
type input "**********"
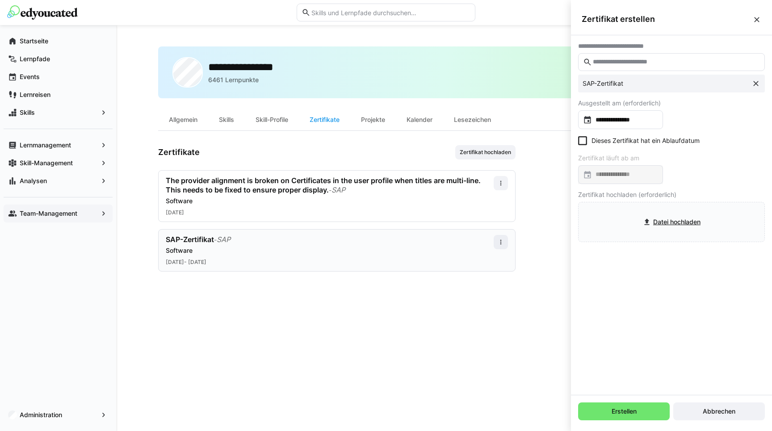
click at [583, 139] on icon at bounding box center [582, 140] width 9 height 9
click at [604, 172] on input at bounding box center [625, 174] width 66 height 9
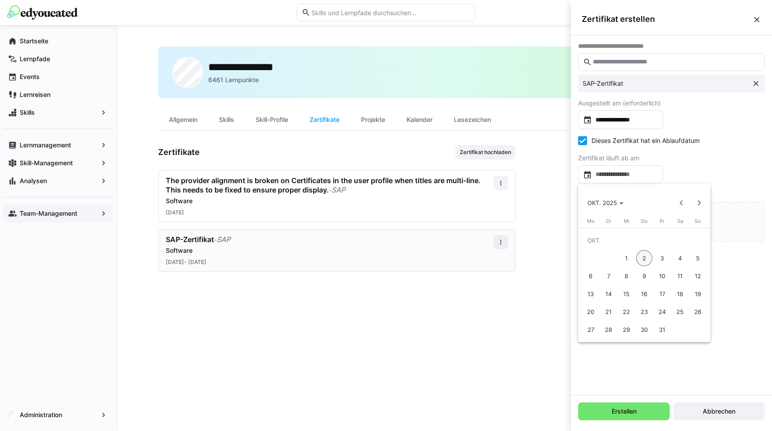
click at [629, 259] on span "1" at bounding box center [626, 258] width 16 height 16
type input "**********"
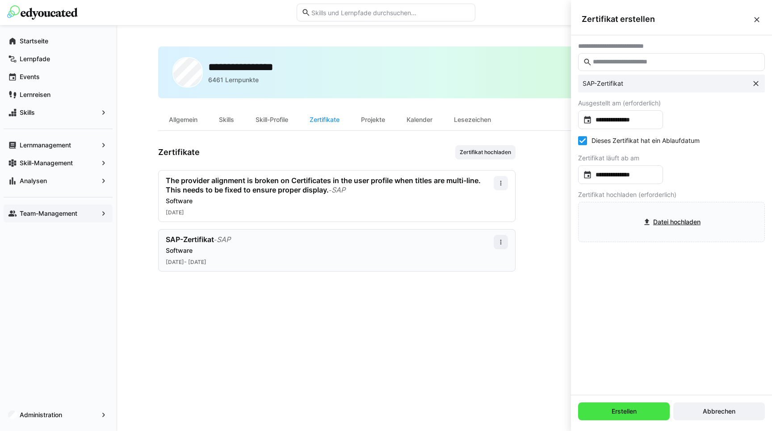
click at [617, 412] on span "Erstellen" at bounding box center [624, 411] width 28 height 9
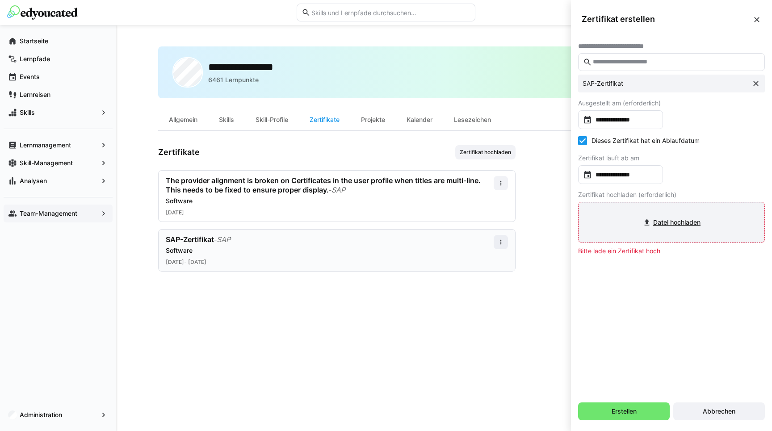
click at [652, 228] on input "file" at bounding box center [671, 222] width 185 height 39
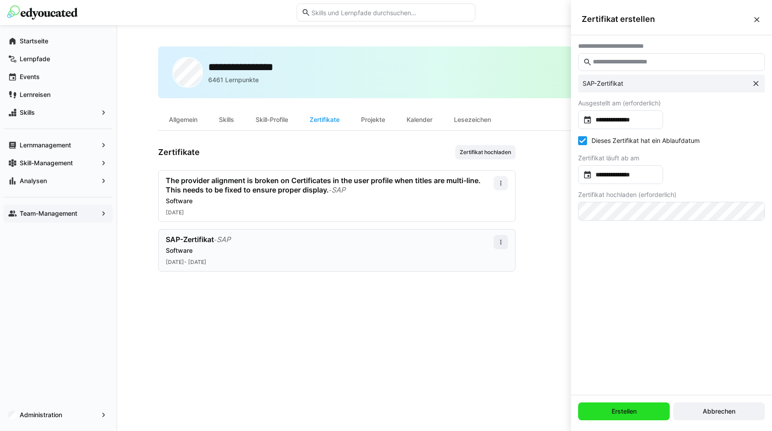
click at [614, 409] on span "Erstellen" at bounding box center [624, 411] width 28 height 9
click at [625, 413] on span "Erstellen" at bounding box center [624, 411] width 28 height 9
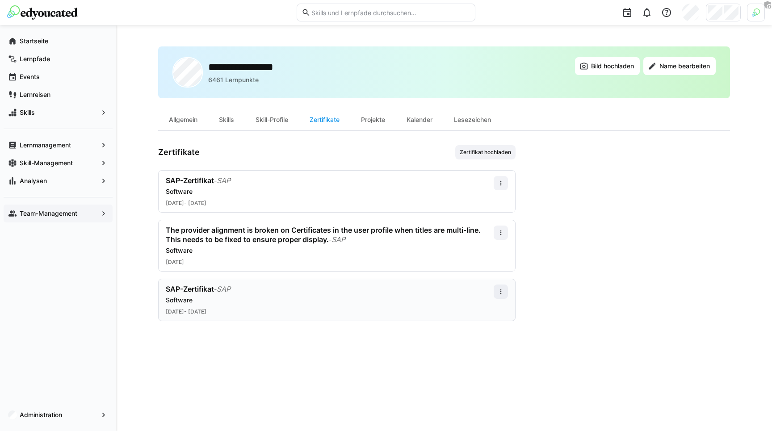
click at [425, 391] on div "**********" at bounding box center [444, 227] width 572 height 363
click at [582, 194] on app-user-profile-inner-container "Zertifikate Zertifikat hochladen SAP-Zertifikat - SAP Software 01.10.2025 - 01.…" at bounding box center [444, 233] width 572 height 176
click at [553, 183] on app-user-profile-inner-container "Zertifikate Zertifikat hochladen SAP-Zertifikat - SAP Software 01.10.2025 - 01.…" at bounding box center [444, 233] width 572 height 176
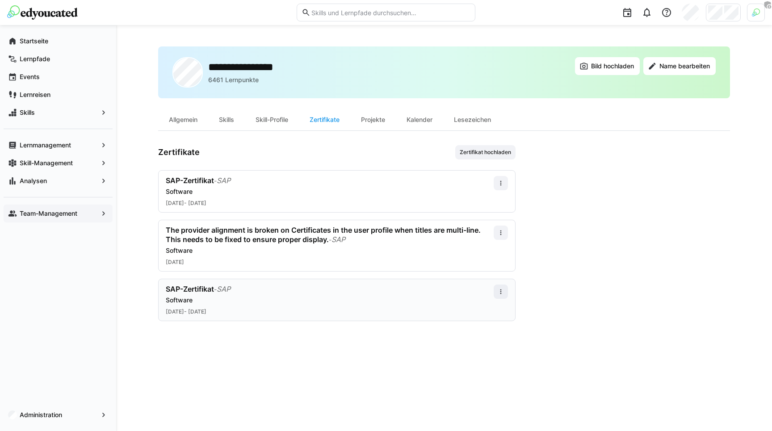
click at [555, 181] on app-user-profile-inner-container "Zertifikate Zertifikat hochladen SAP-Zertifikat - SAP Software 01.10.2025 - 01.…" at bounding box center [444, 233] width 572 height 176
click at [303, 390] on div "**********" at bounding box center [444, 227] width 572 height 363
click at [143, 88] on div "**********" at bounding box center [444, 228] width 656 height 406
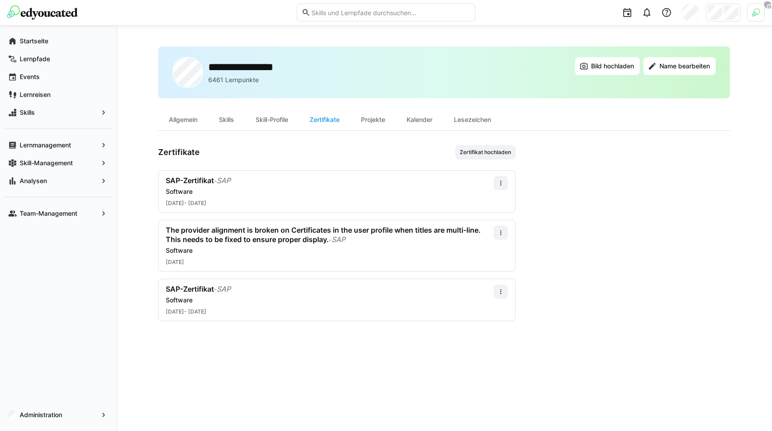
click at [143, 75] on div "**********" at bounding box center [444, 228] width 656 height 406
click at [139, 78] on div "**********" at bounding box center [444, 228] width 656 height 406
click at [213, 324] on div "**********" at bounding box center [444, 227] width 572 height 363
click at [212, 303] on div "Software" at bounding box center [330, 300] width 328 height 9
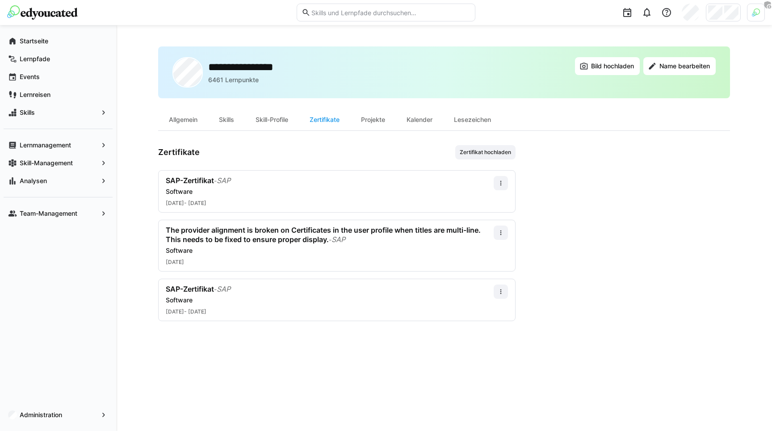
click at [386, 150] on div "Zertifikate Zertifikat hochladen" at bounding box center [336, 152] width 357 height 14
click at [153, 149] on div "**********" at bounding box center [444, 228] width 656 height 406
click at [172, 151] on h3 "Zertifikate" at bounding box center [179, 152] width 42 height 10
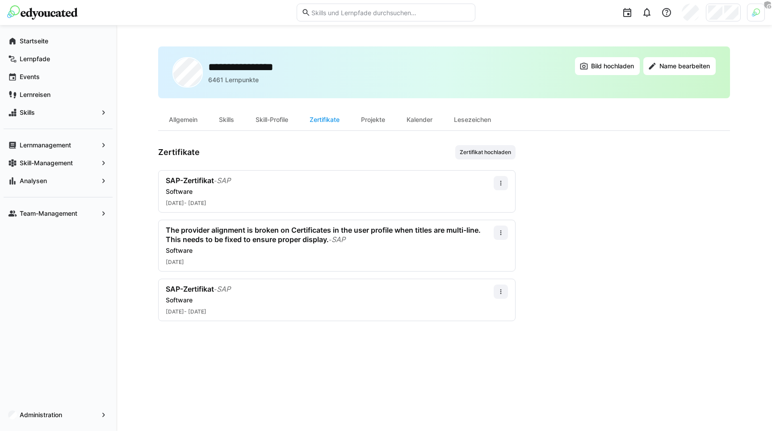
click at [172, 151] on h3 "Zertifikate" at bounding box center [179, 152] width 42 height 10
click at [247, 144] on div "**********" at bounding box center [444, 227] width 572 height 363
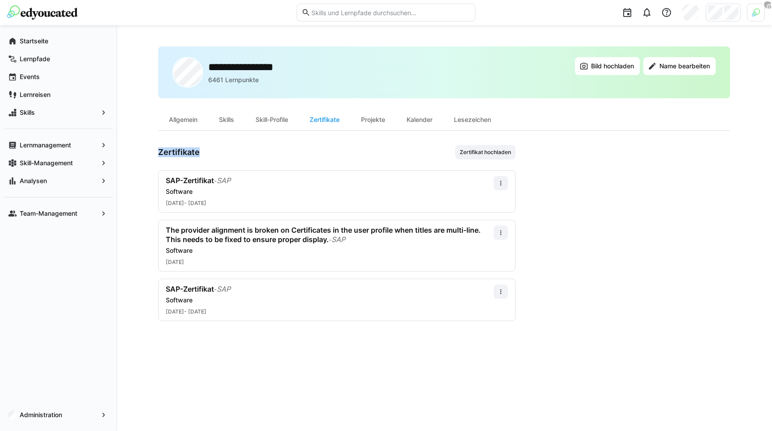
click at [237, 152] on div "Zertifikate Zertifikat hochladen" at bounding box center [336, 152] width 357 height 14
click at [238, 153] on div "Zertifikate Zertifikat hochladen" at bounding box center [336, 152] width 357 height 14
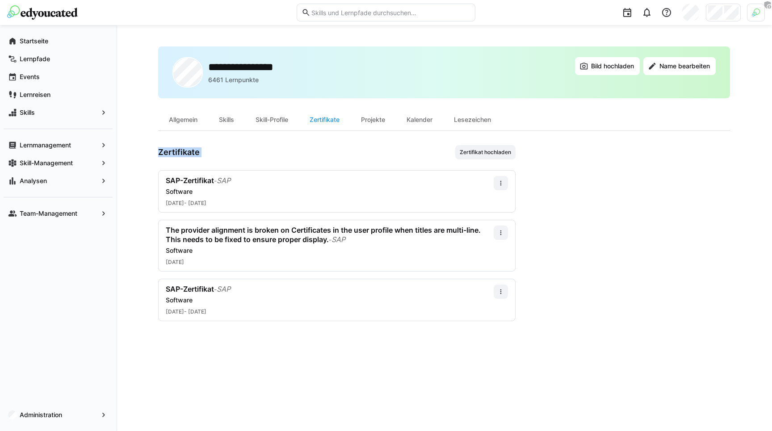
click at [238, 153] on div "Zertifikate Zertifikat hochladen" at bounding box center [336, 152] width 357 height 14
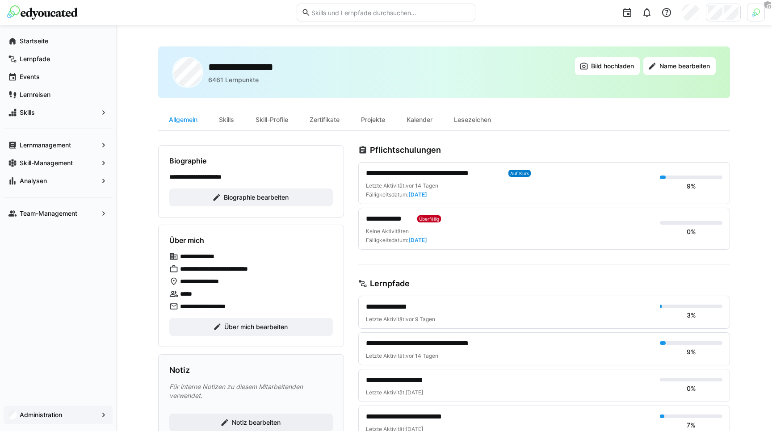
click at [0, 0] on app-navigation-label "Administration" at bounding box center [0, 0] width 0 height 0
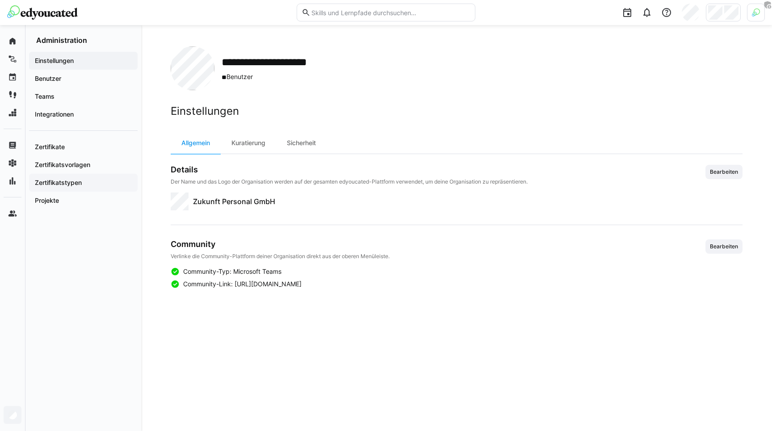
click at [0, 0] on app-navigation-label "Zertifikatstypen" at bounding box center [0, 0] width 0 height 0
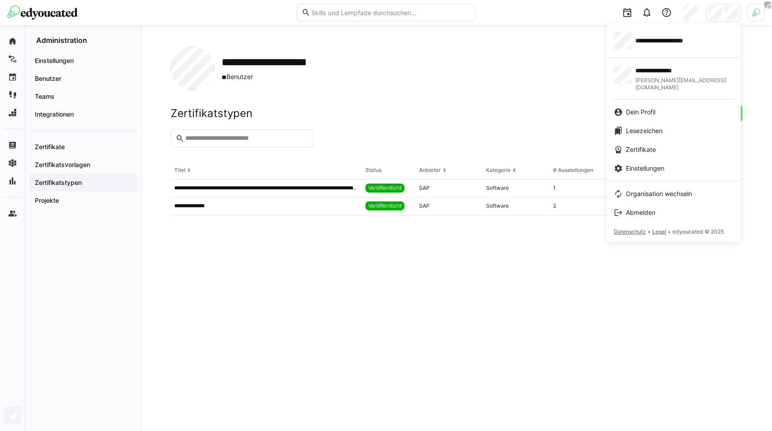
click at [751, 9] on div at bounding box center [386, 215] width 772 height 431
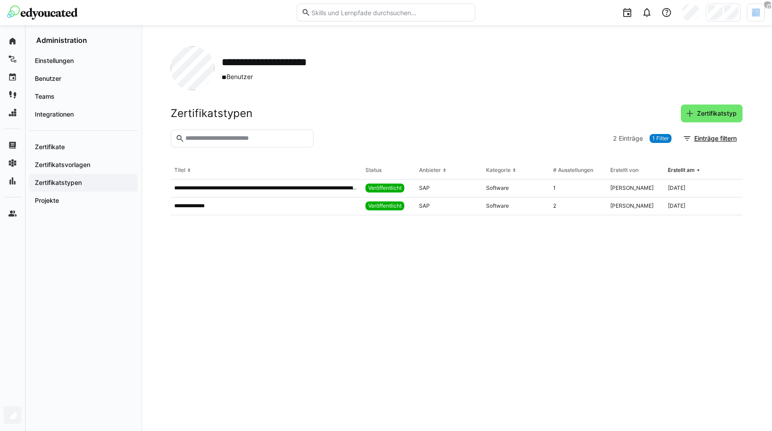
click at [751, 9] on div at bounding box center [756, 13] width 18 height 18
click at [663, 102] on span "Aktivieren" at bounding box center [658, 104] width 28 height 7
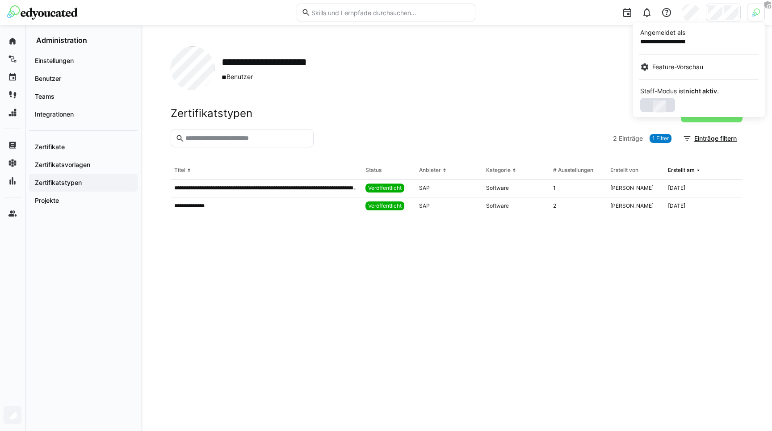
click at [525, 100] on div at bounding box center [386, 215] width 772 height 431
click at [723, 14] on div at bounding box center [723, 13] width 35 height 18
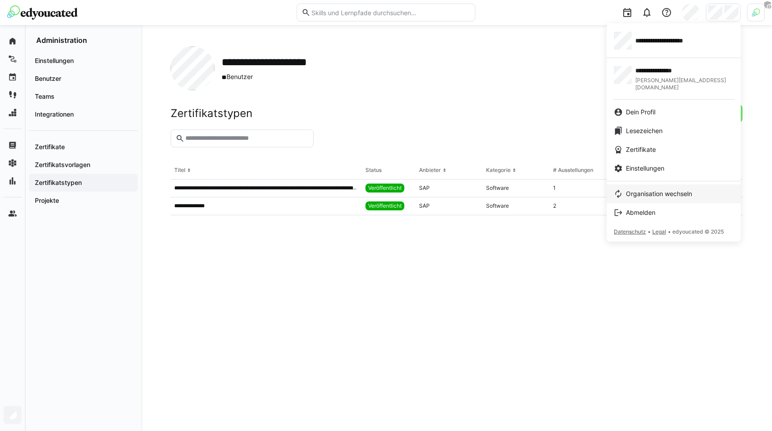
click at [667, 185] on link "Organisation wechseln" at bounding box center [674, 194] width 134 height 19
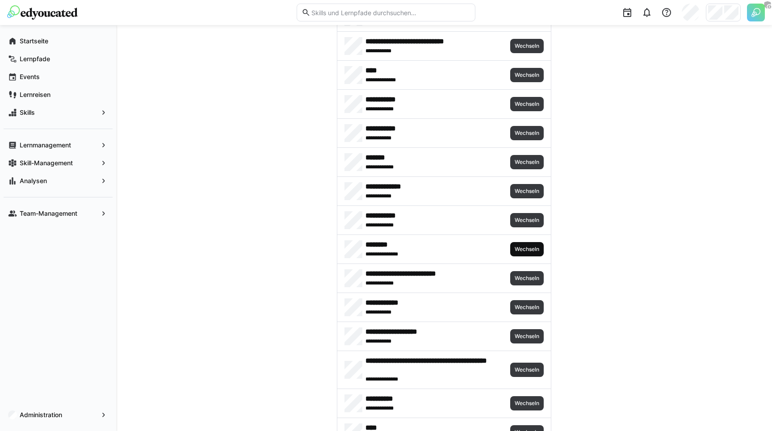
click at [524, 246] on span "Wechseln" at bounding box center [527, 249] width 26 height 7
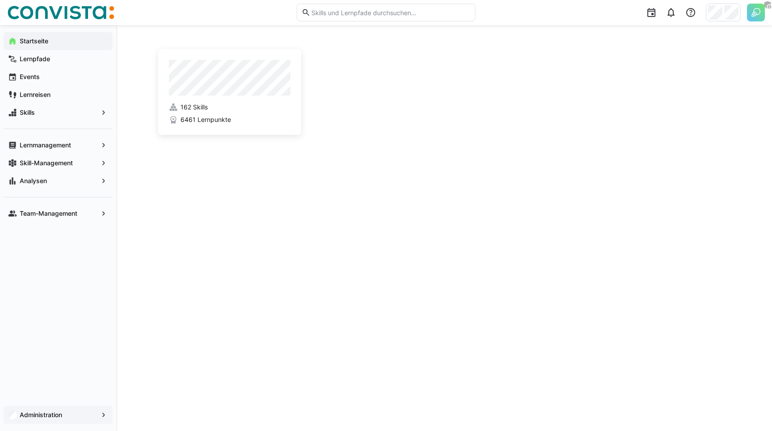
click at [65, 407] on div "Administration" at bounding box center [58, 415] width 109 height 18
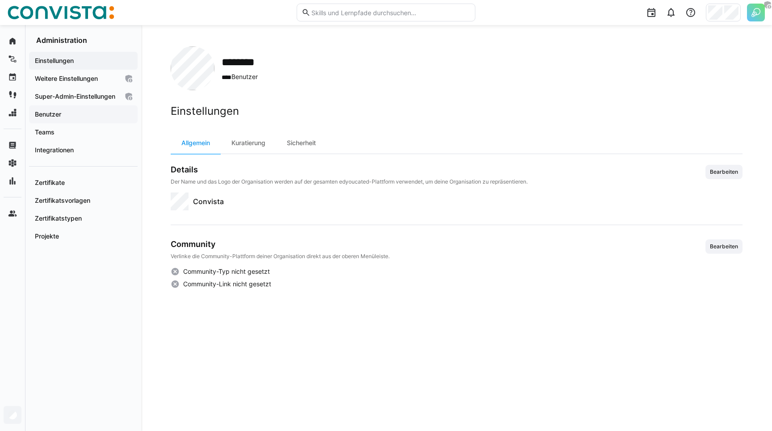
click at [0, 0] on app-navigation-label "Benutzer" at bounding box center [0, 0] width 0 height 0
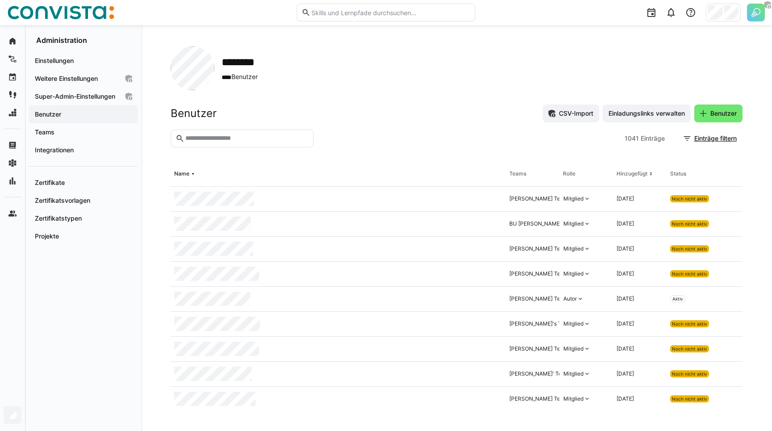
click at [217, 138] on input "text" at bounding box center [247, 138] width 124 height 8
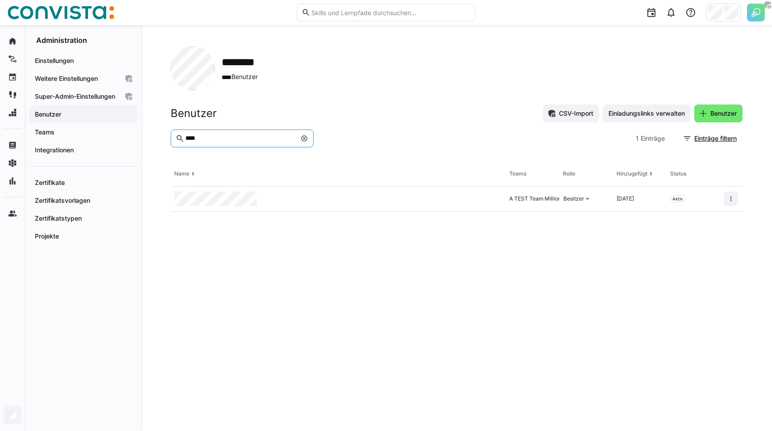
type input "****"
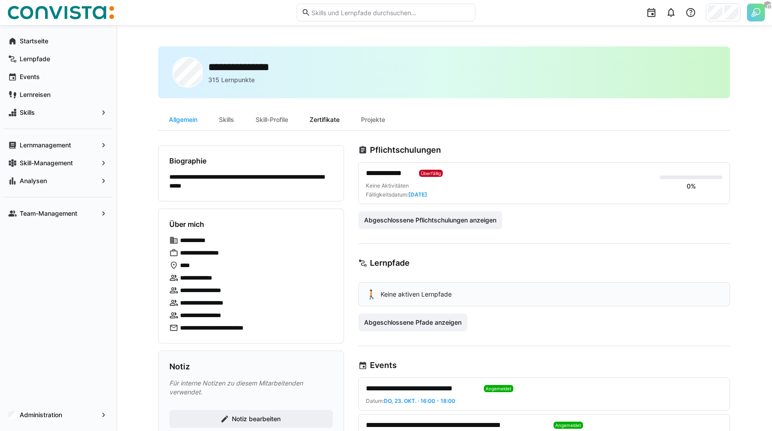
click at [330, 121] on div "Zertifikate" at bounding box center [324, 119] width 51 height 21
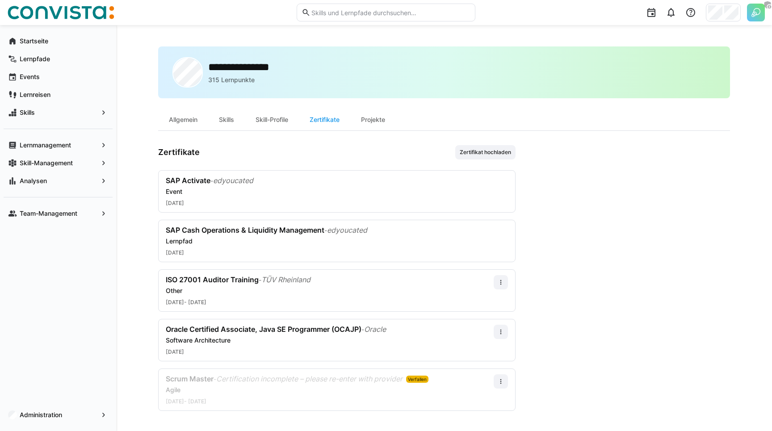
click at [147, 203] on div "**********" at bounding box center [444, 228] width 656 height 407
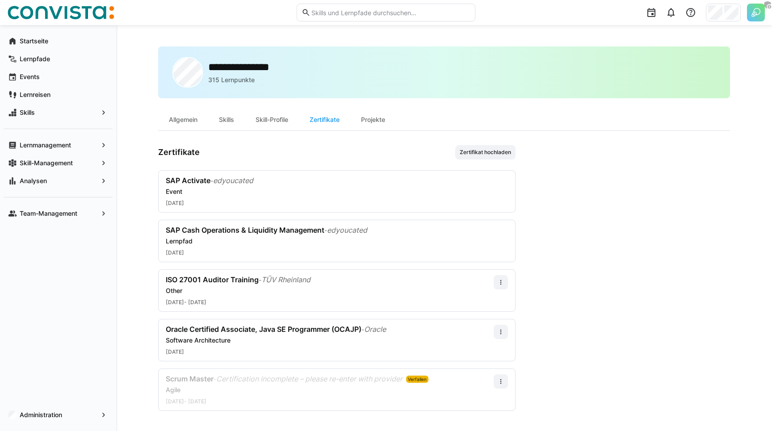
click at [147, 203] on div "**********" at bounding box center [444, 228] width 656 height 407
click at [646, 226] on app-user-profile-inner-container "Zertifikate Zertifikat hochladen SAP Activate - edyoucated Event [DATE] SAP Cas…" at bounding box center [444, 278] width 572 height 266
click at [79, 147] on span "Lernmanagement" at bounding box center [58, 145] width 80 height 9
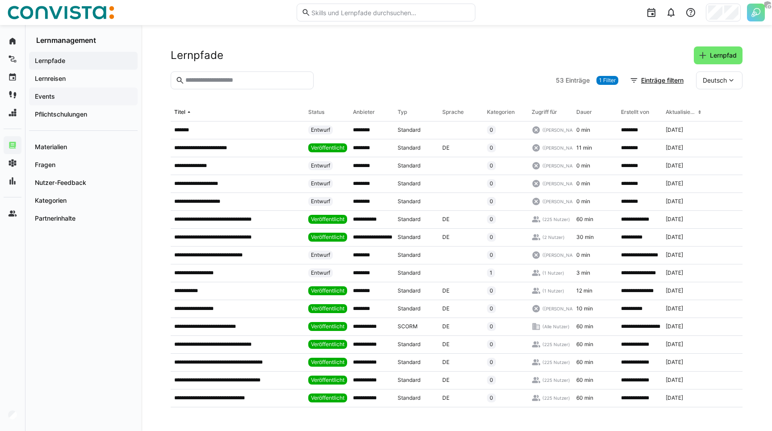
click at [0, 0] on app-navigation-label "Events" at bounding box center [0, 0] width 0 height 0
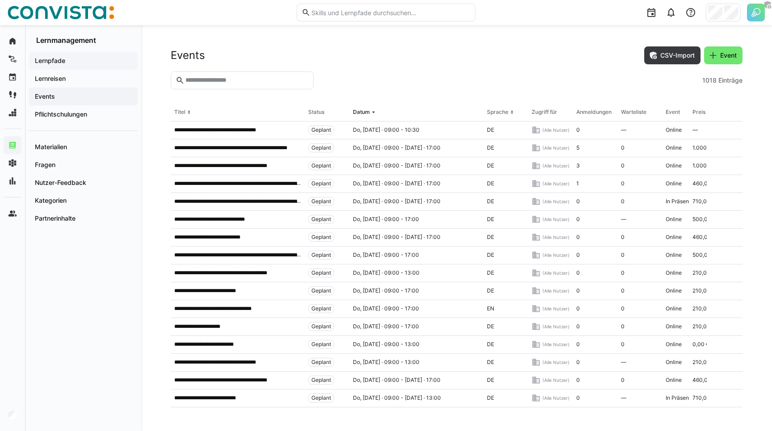
click at [63, 66] on div "Lernpfade" at bounding box center [83, 61] width 109 height 18
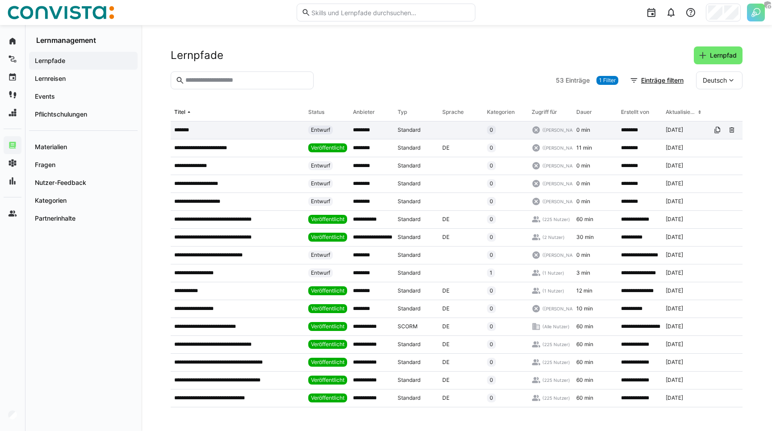
click at [216, 138] on div "*******" at bounding box center [238, 131] width 134 height 18
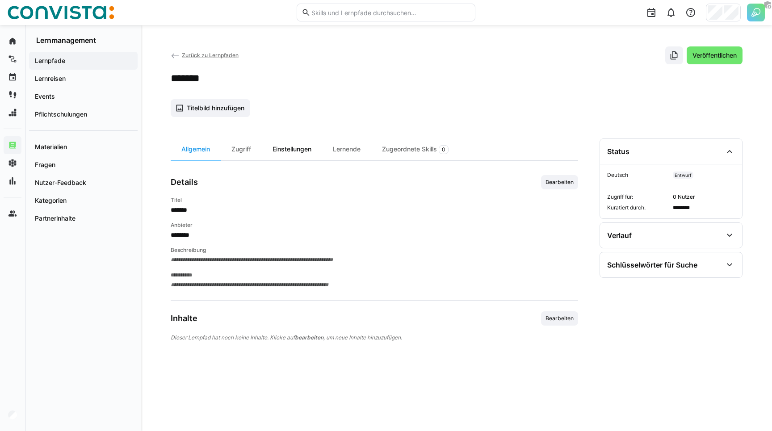
click at [290, 151] on div "Einstellungen" at bounding box center [292, 150] width 60 height 22
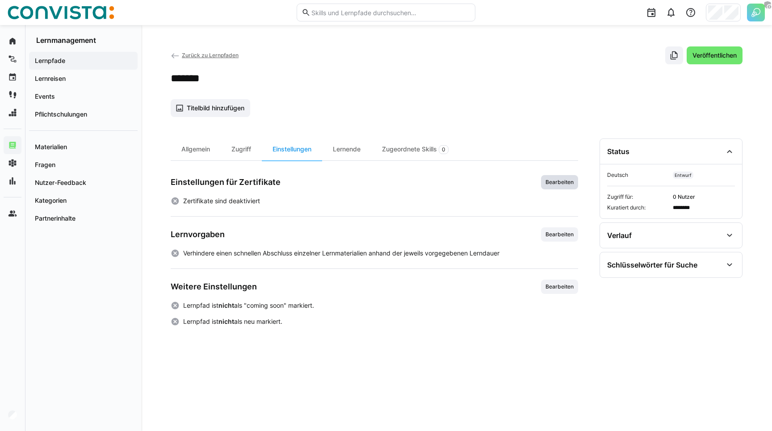
click at [549, 185] on span "Bearbeiten" at bounding box center [560, 182] width 30 height 7
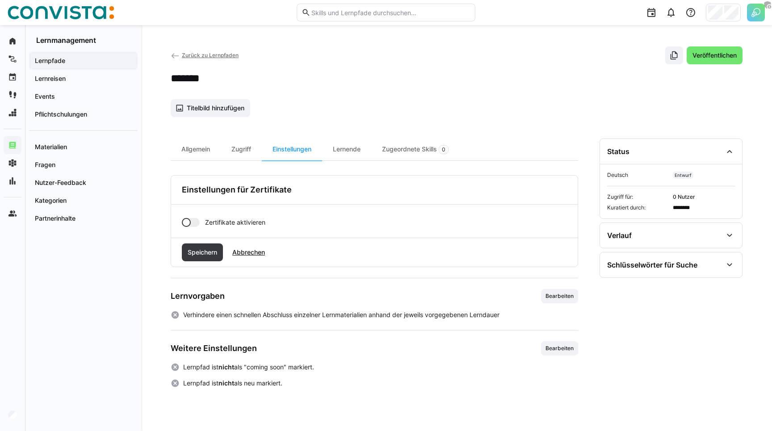
click at [214, 218] on span "Zertifikate aktivieren" at bounding box center [235, 222] width 60 height 9
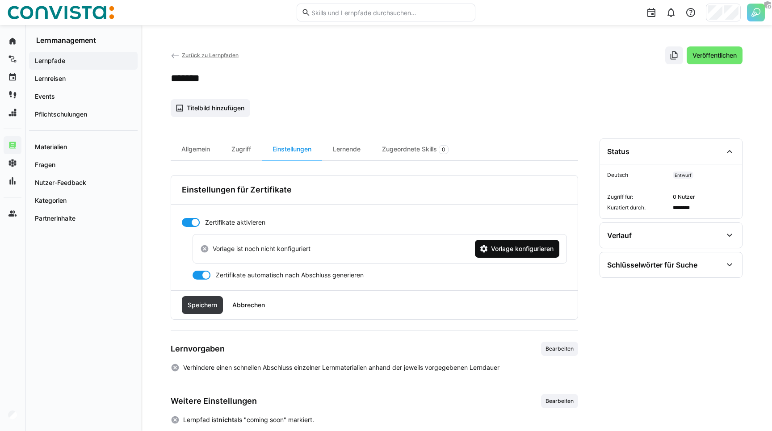
click at [494, 255] on span "Vorlage konfigurieren" at bounding box center [517, 249] width 84 height 18
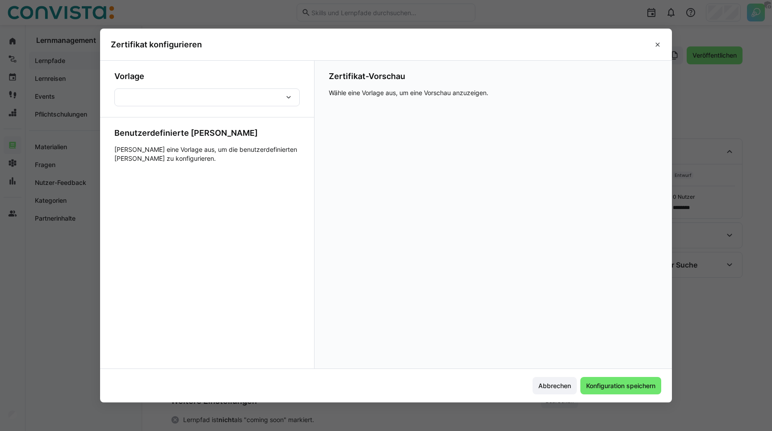
click at [187, 100] on div at bounding box center [206, 97] width 185 height 18
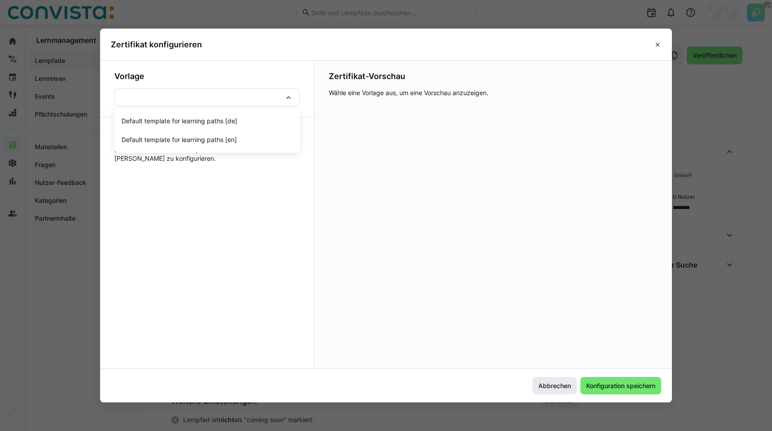
click at [540, 383] on span "Abbrechen" at bounding box center [554, 386] width 35 height 9
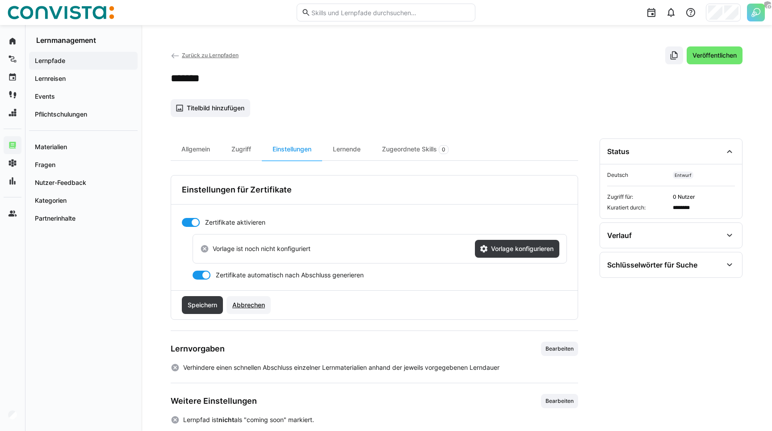
click at [248, 302] on span "Abbrechen" at bounding box center [248, 305] width 35 height 9
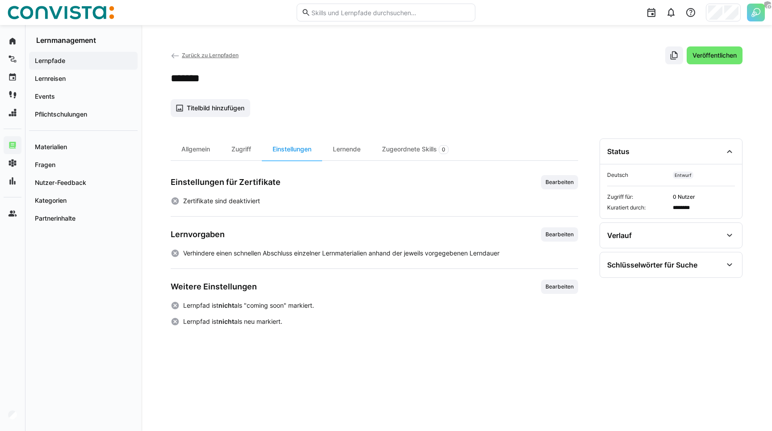
click at [189, 58] on span "Zurück zu Lernpfaden" at bounding box center [210, 55] width 57 height 7
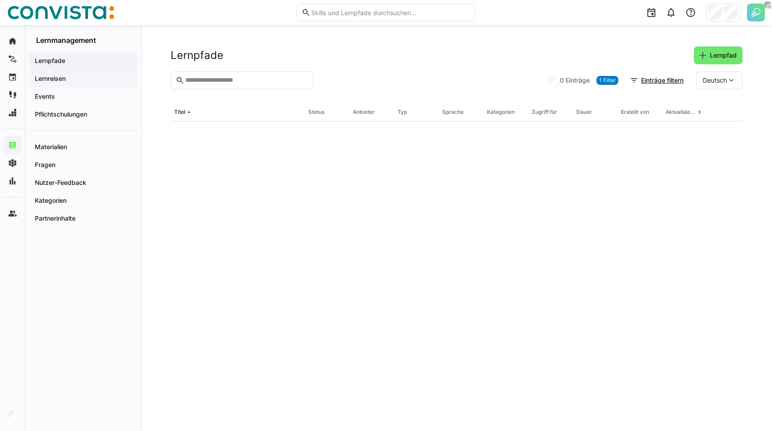
click at [68, 85] on div "Lernreisen" at bounding box center [83, 79] width 109 height 18
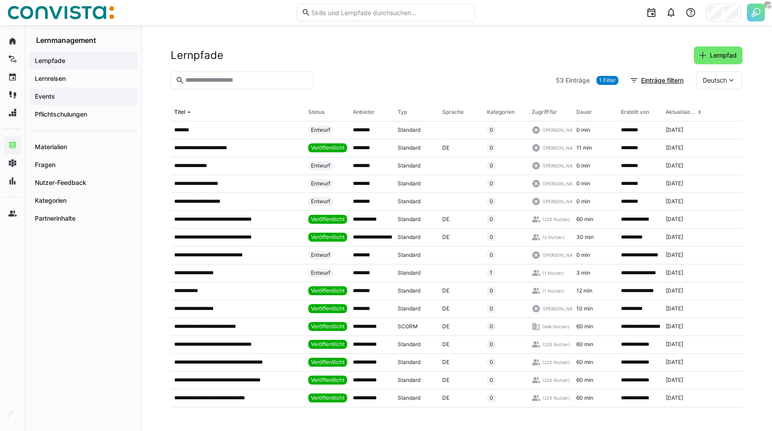
click at [63, 95] on span "Events" at bounding box center [84, 96] width 100 height 9
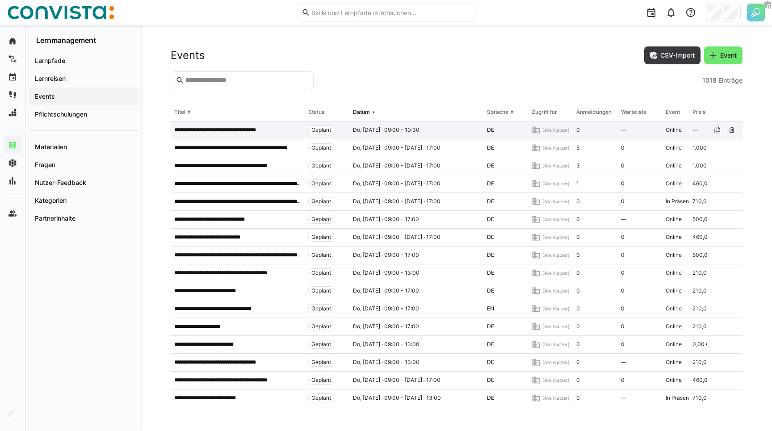
click at [209, 135] on div "**********" at bounding box center [238, 131] width 134 height 18
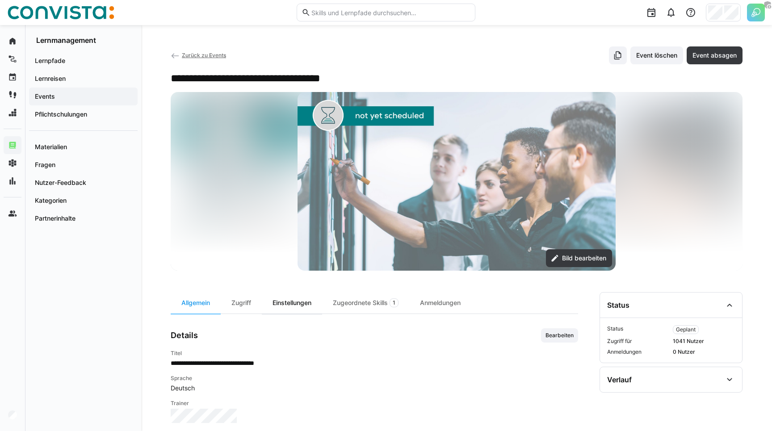
click at [295, 307] on div "Einstellungen" at bounding box center [292, 302] width 60 height 21
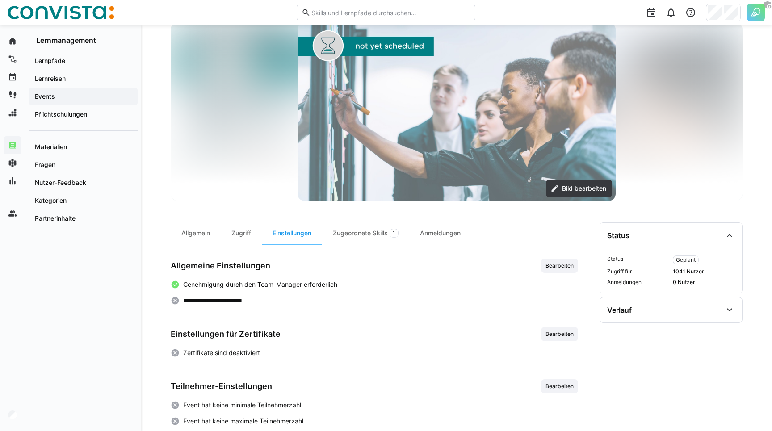
scroll to position [77, 0]
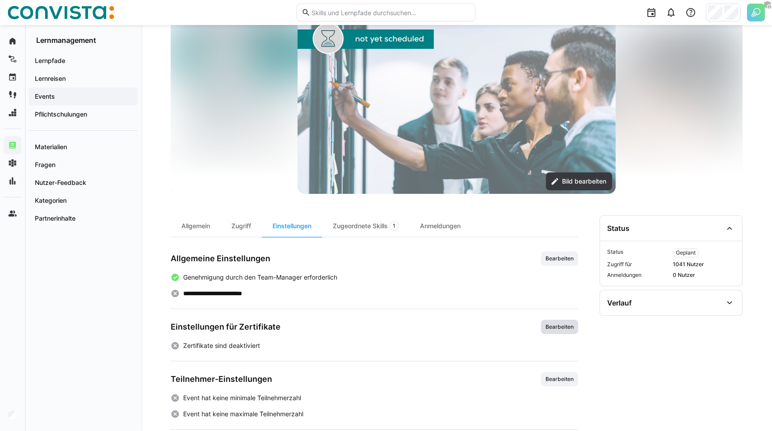
click at [556, 323] on span "Bearbeiten" at bounding box center [560, 326] width 30 height 7
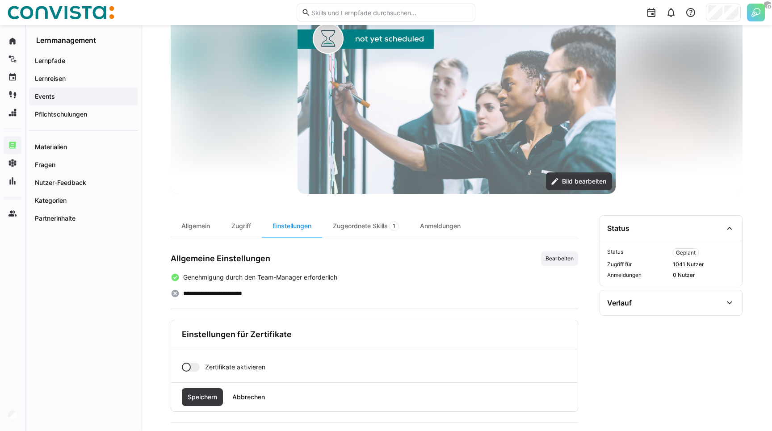
click at [214, 367] on span "Zertifikate aktivieren" at bounding box center [235, 367] width 60 height 9
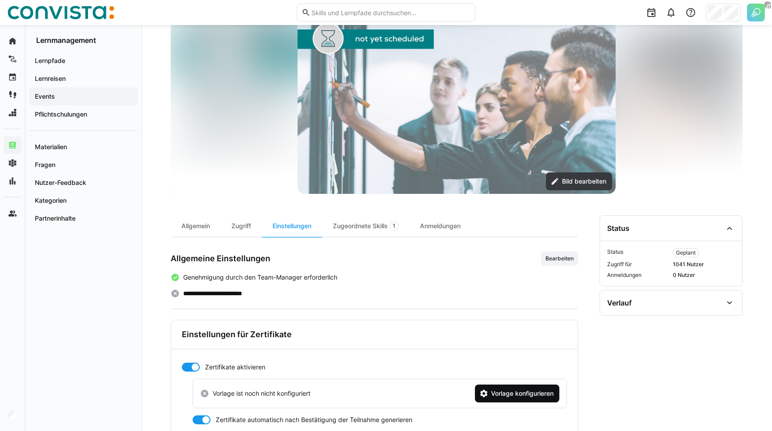
click at [523, 393] on span "Vorlage konfigurieren" at bounding box center [522, 393] width 65 height 9
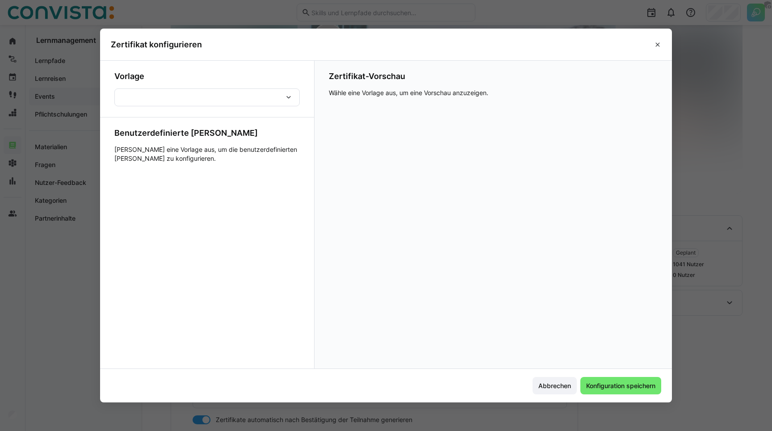
click at [210, 98] on div at bounding box center [206, 97] width 185 height 18
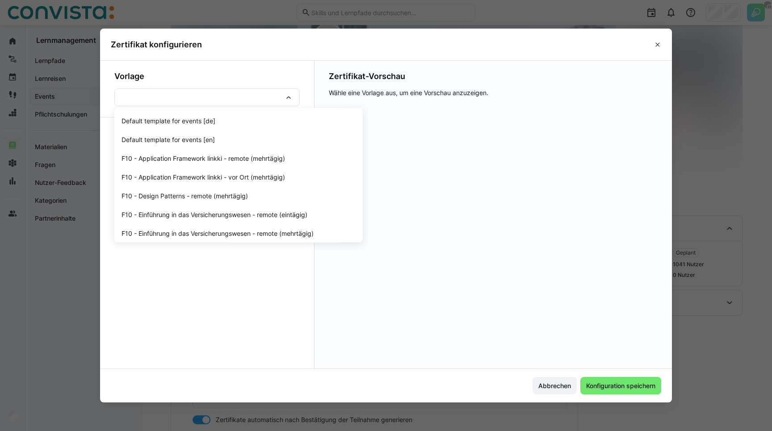
click at [210, 98] on div "Default template for events [de] Default template for events [en] F10 - Applica…" at bounding box center [206, 97] width 185 height 18
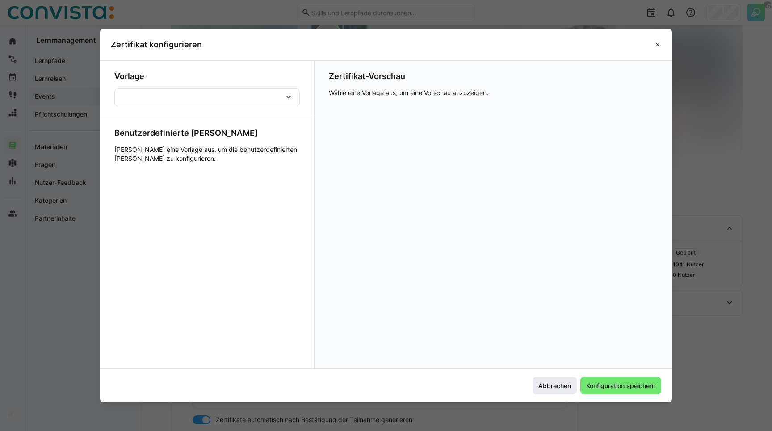
click at [555, 382] on span "Abbrechen" at bounding box center [554, 386] width 35 height 9
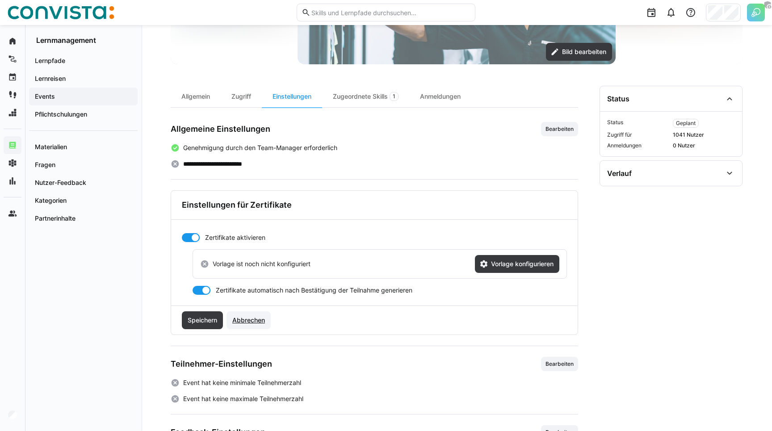
click at [247, 322] on span "Abbrechen" at bounding box center [248, 320] width 35 height 9
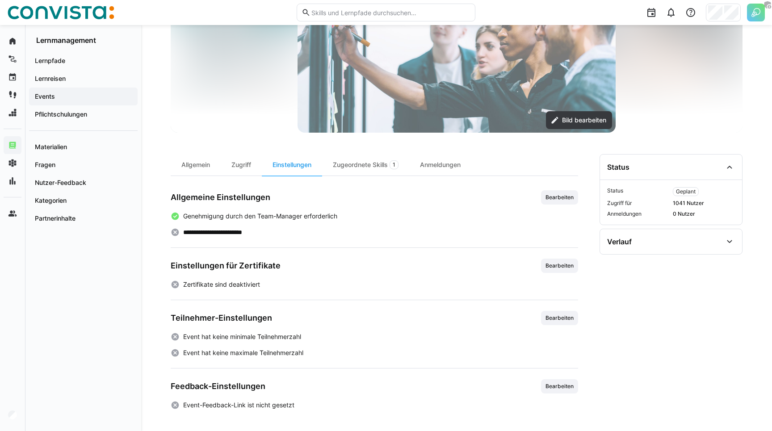
scroll to position [138, 0]
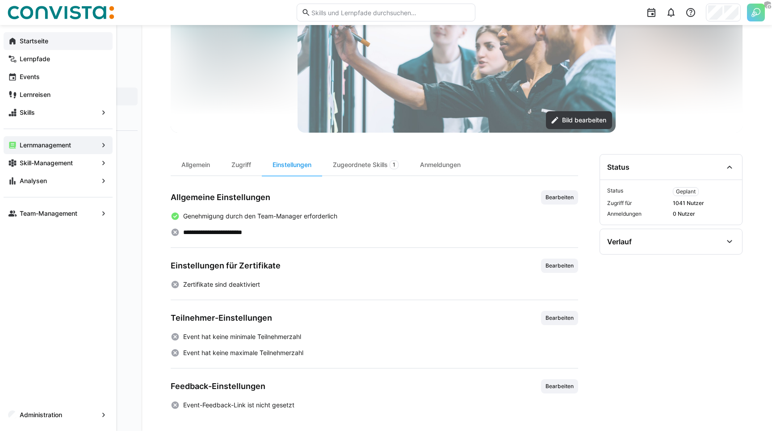
click at [16, 42] on eds-icon at bounding box center [12, 41] width 9 height 9
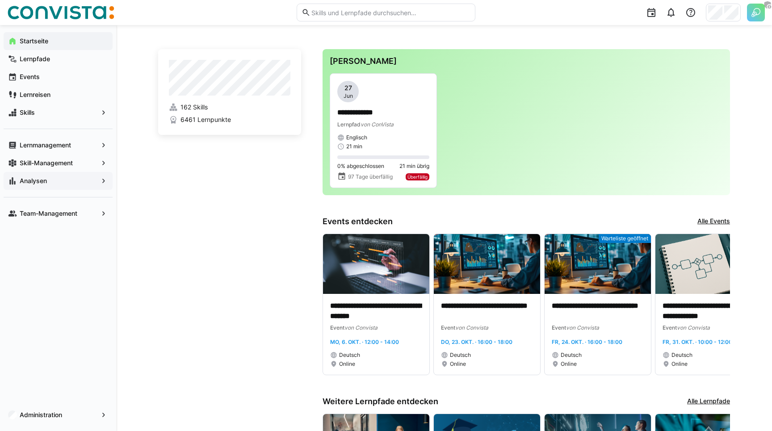
click at [0, 0] on app-navigation-label "Analysen" at bounding box center [0, 0] width 0 height 0
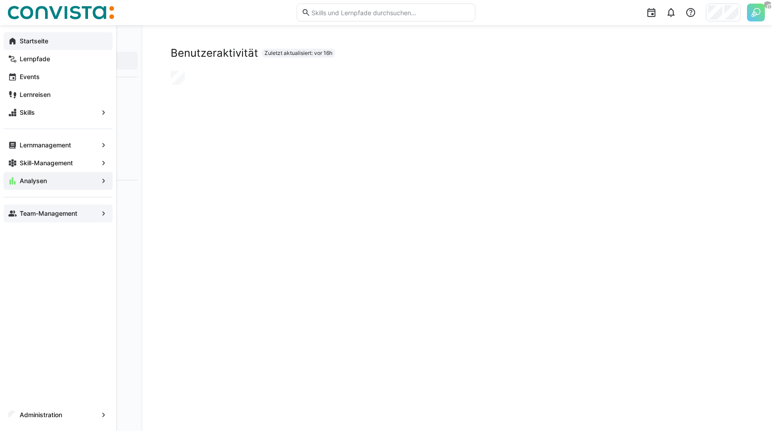
click at [40, 208] on div "Team-Management" at bounding box center [58, 214] width 109 height 18
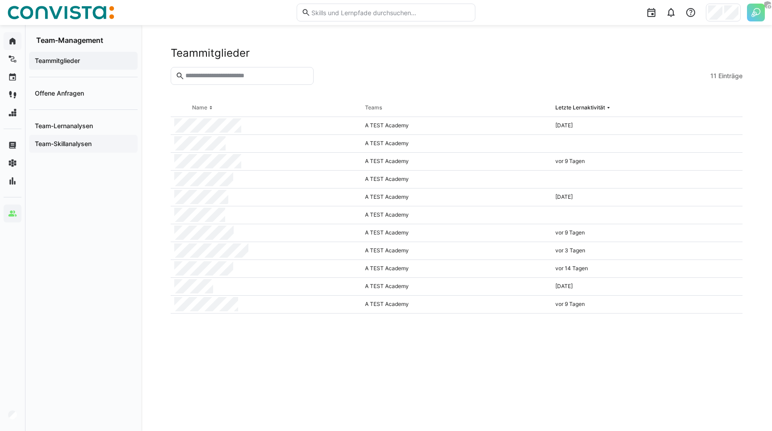
click at [0, 0] on app-navigation-label "Team-Skillanalysen" at bounding box center [0, 0] width 0 height 0
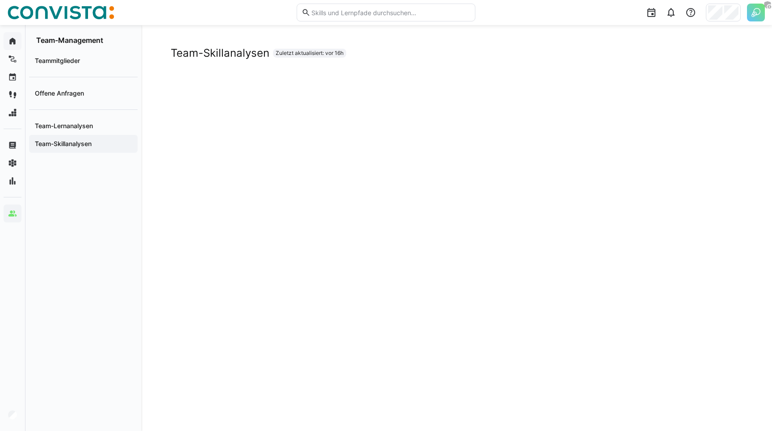
click at [147, 182] on div "Team-Skillanalysen Zuletzt aktualisiert: vor 16h" at bounding box center [456, 259] width 631 height 468
